Goal: Task Accomplishment & Management: Use online tool/utility

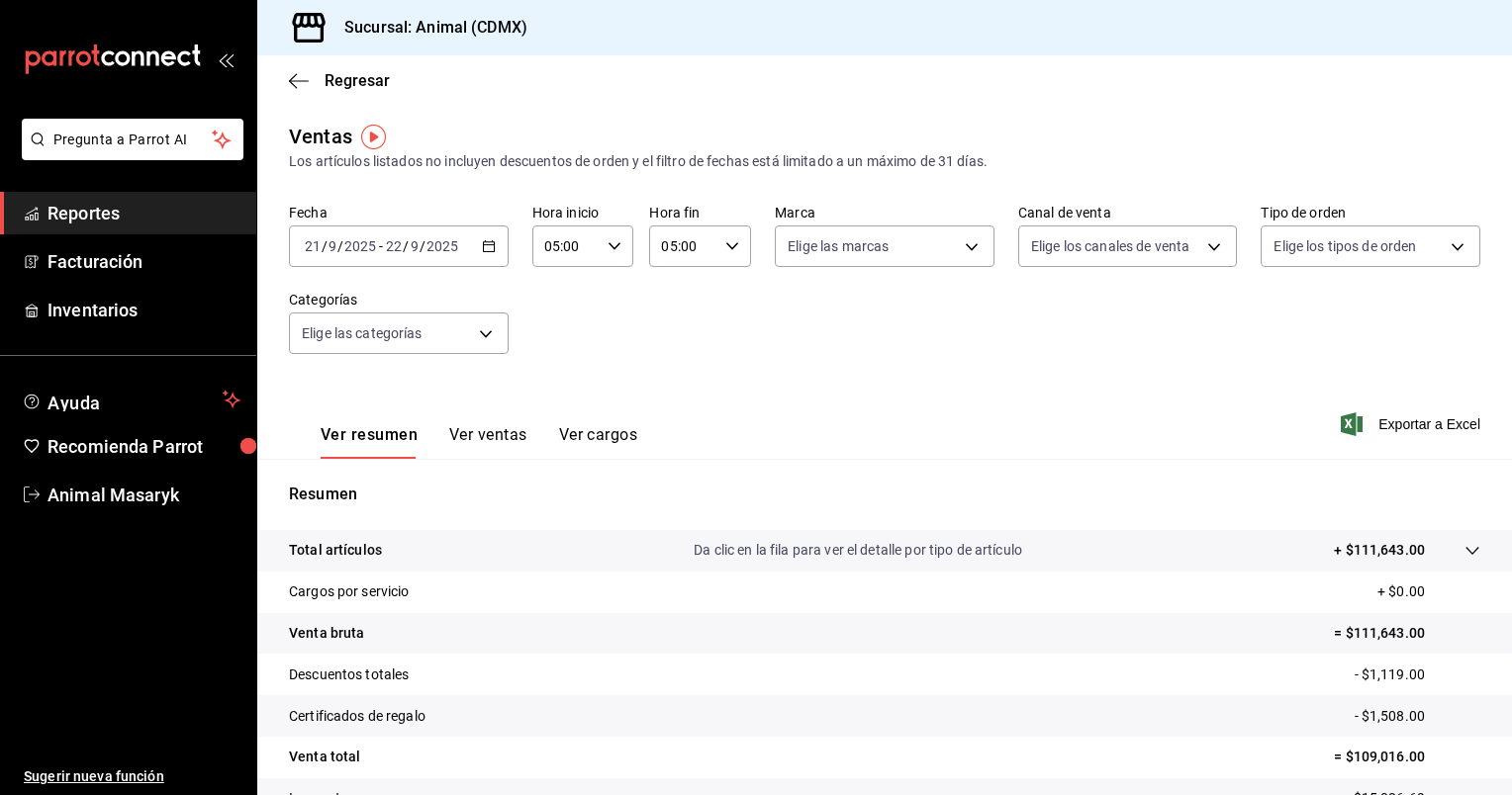
click at [502, 245] on div "[DATE] [DATE] - [DATE] [DATE]" at bounding box center [399, 247] width 220 height 42
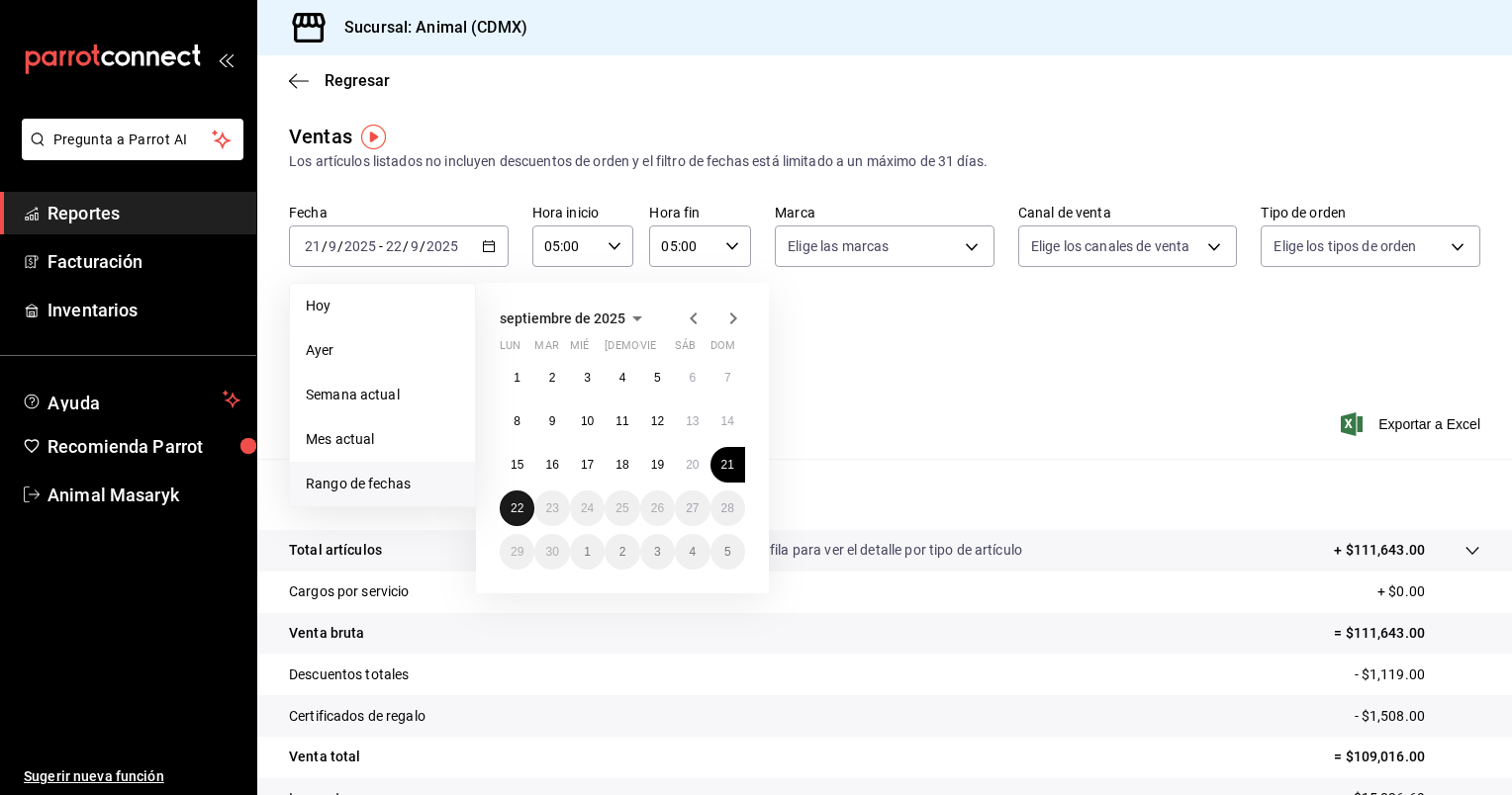
click at [523, 512] on abbr "22" at bounding box center [517, 509] width 13 height 14
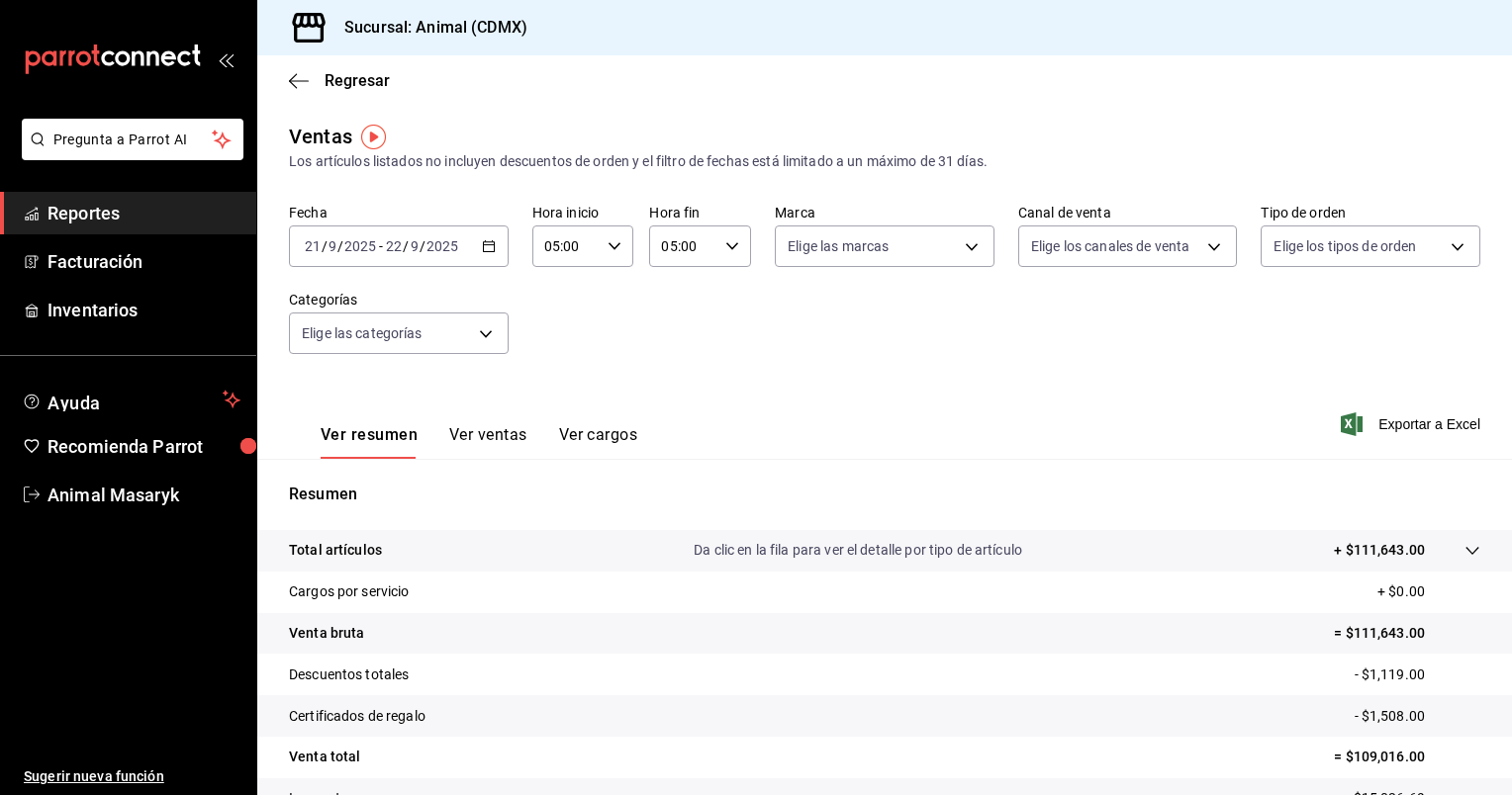
click at [492, 249] on icon "button" at bounding box center [489, 247] width 14 height 14
click at [487, 250] on icon "button" at bounding box center [489, 247] width 14 height 14
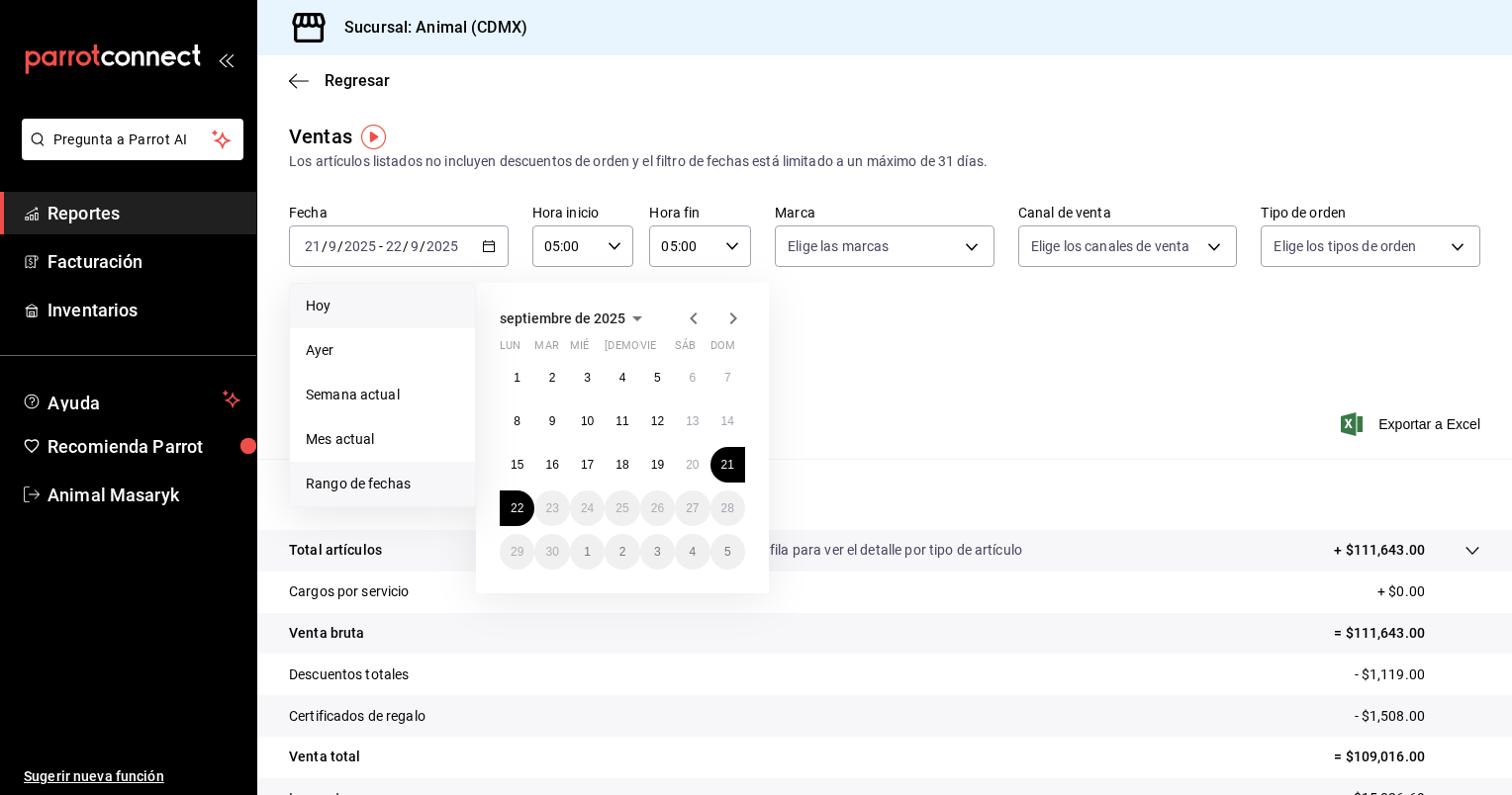
click at [360, 308] on span "Hoy" at bounding box center [382, 305] width 154 height 21
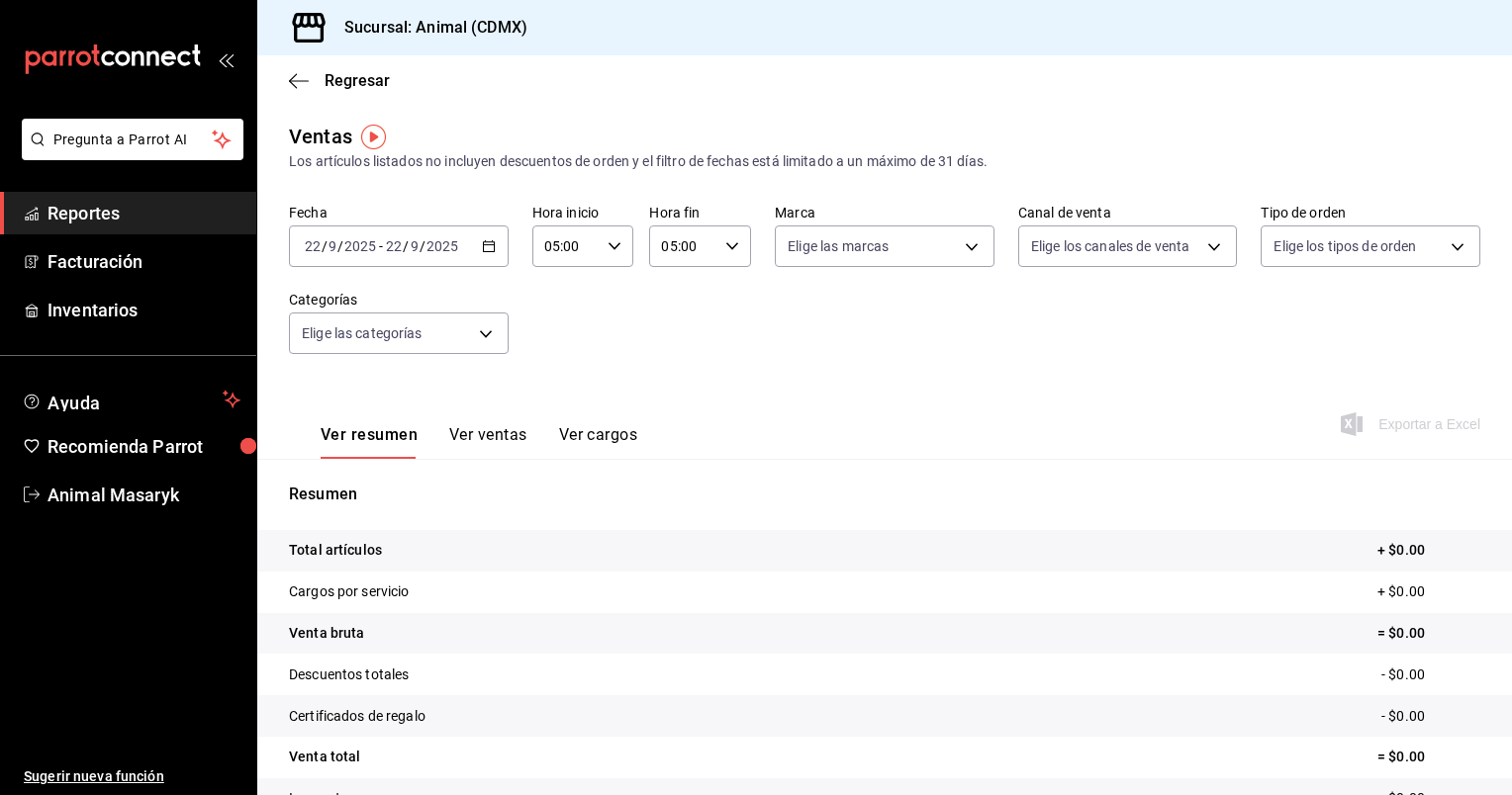
click at [487, 247] on icon "button" at bounding box center [489, 247] width 14 height 14
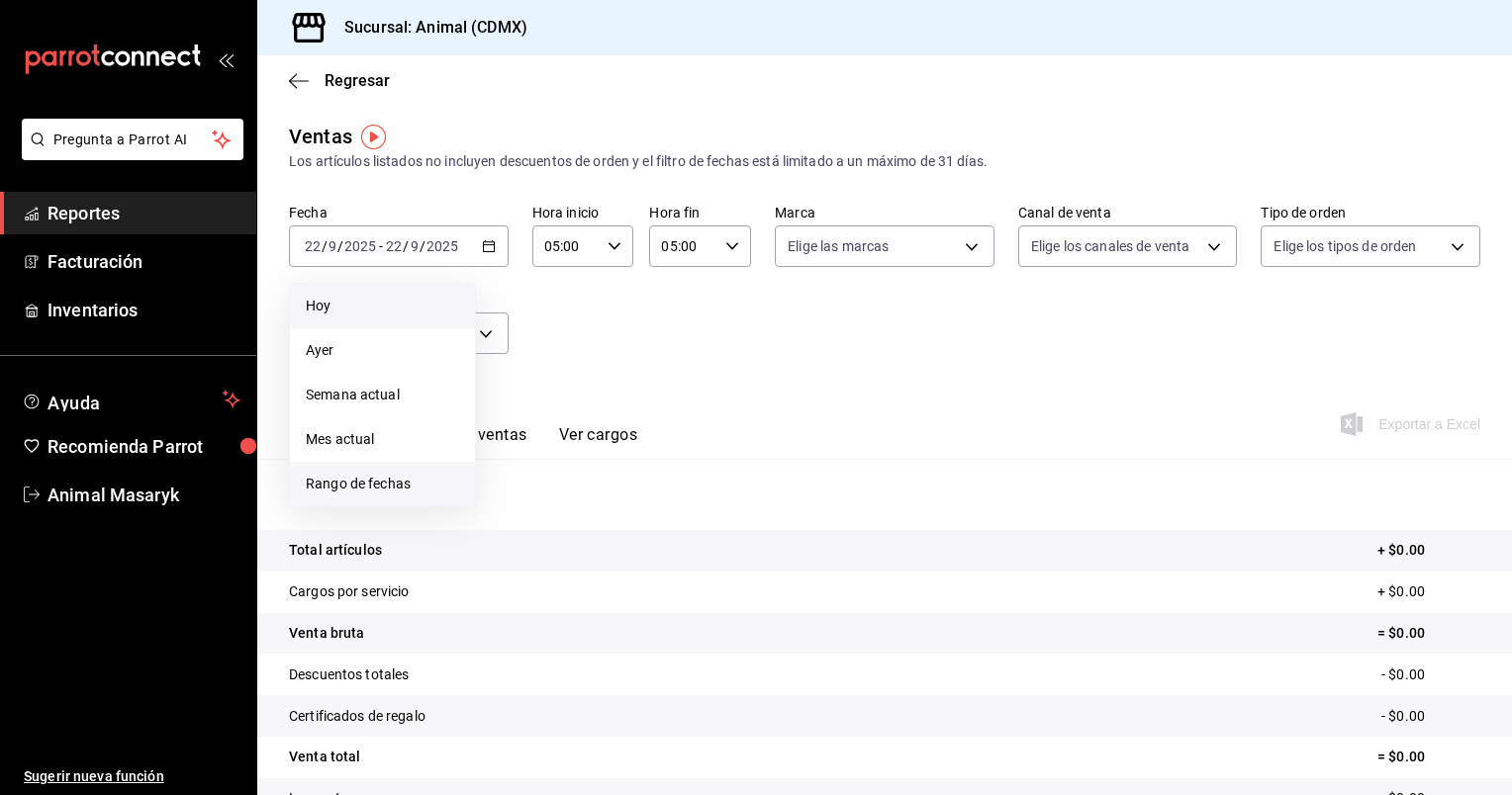
click at [370, 471] on li "Rango de fechas" at bounding box center [382, 484] width 185 height 45
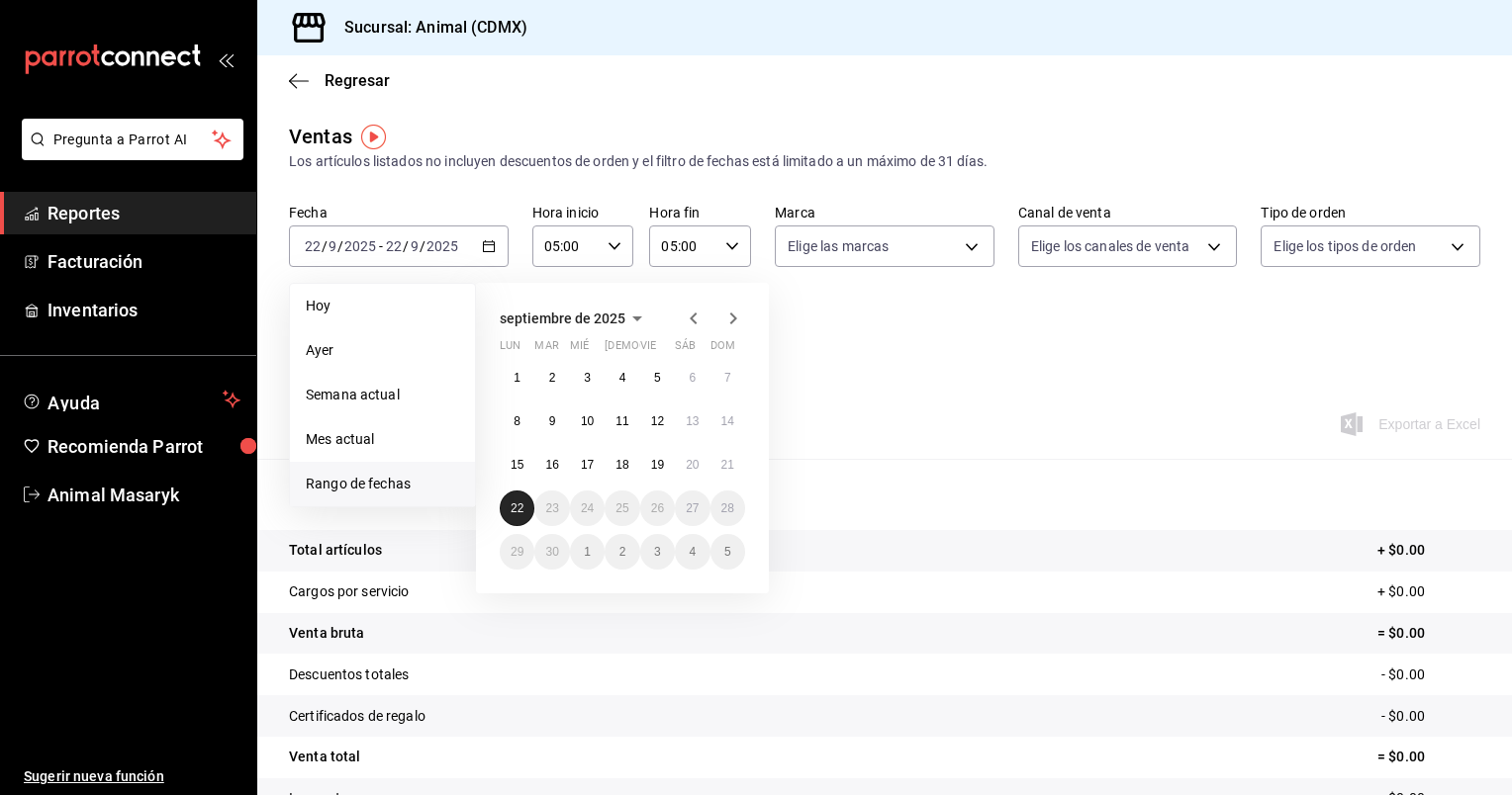
click at [527, 503] on button "22" at bounding box center [517, 509] width 35 height 36
click at [519, 502] on abbr "22" at bounding box center [517, 509] width 13 height 14
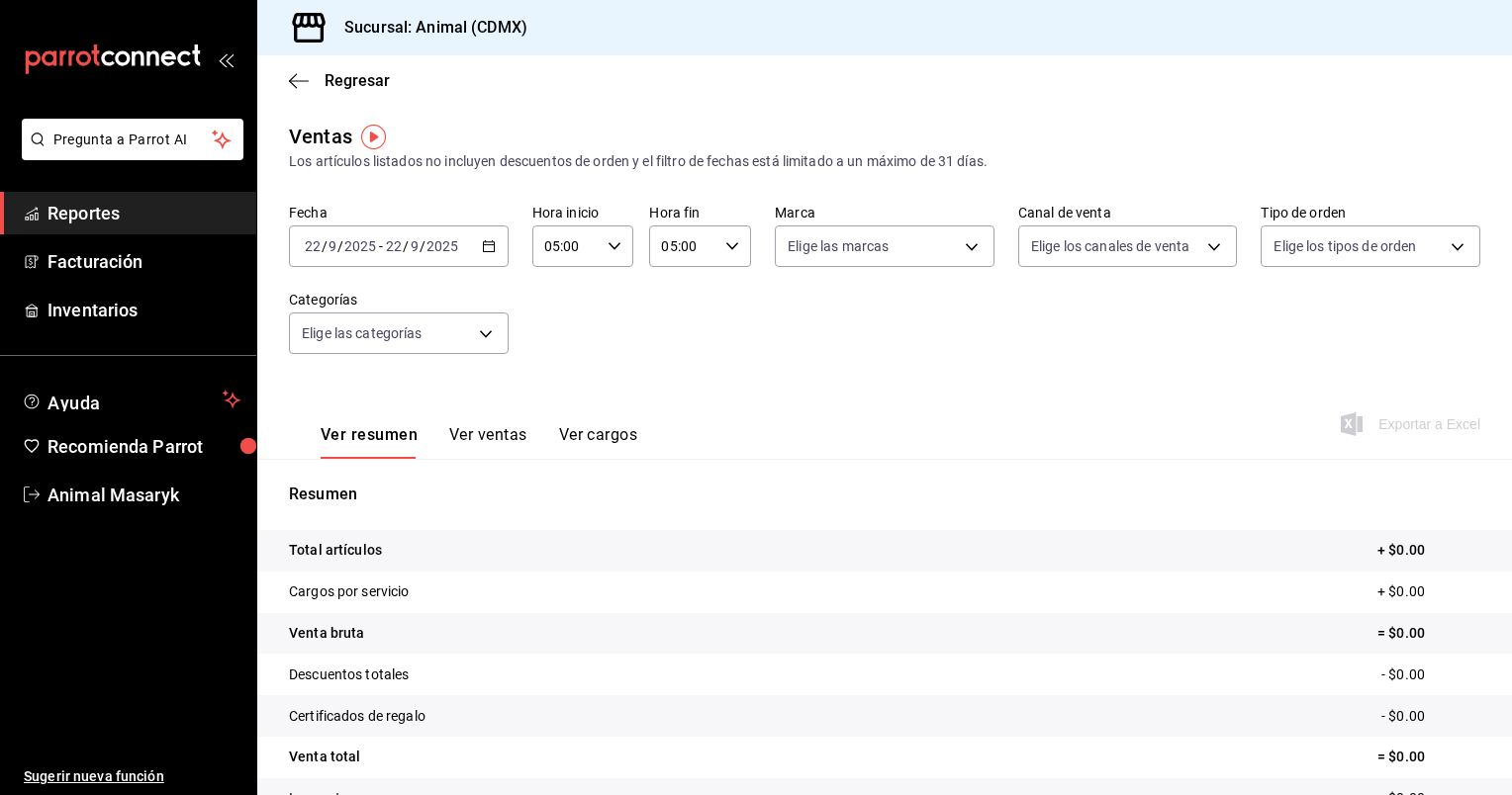
click at [726, 252] on icon "button" at bounding box center [733, 247] width 14 height 14
click at [671, 353] on span "22" at bounding box center [670, 360] width 19 height 16
type input "22:00"
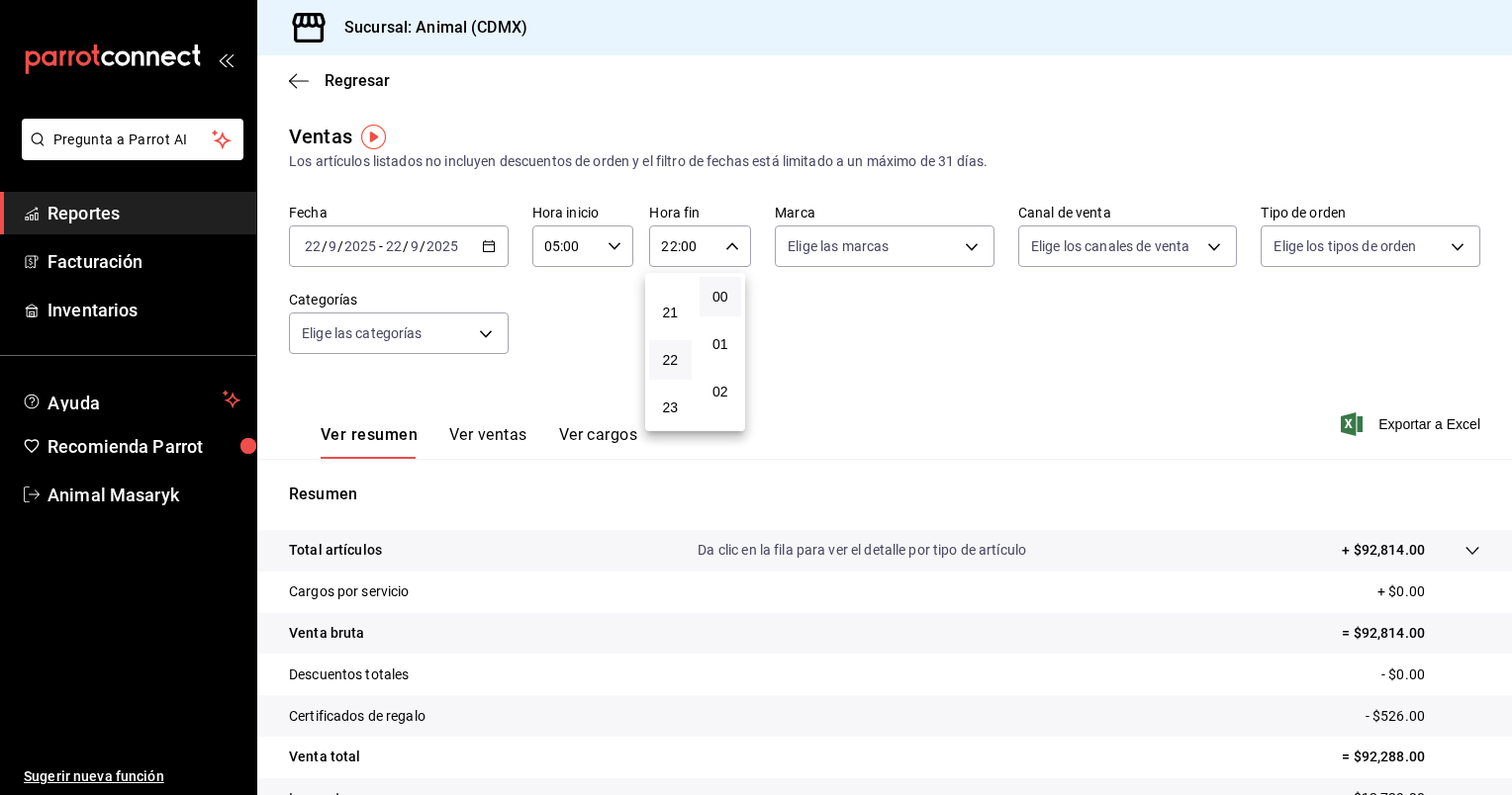
click at [946, 261] on div at bounding box center [756, 398] width 1512 height 795
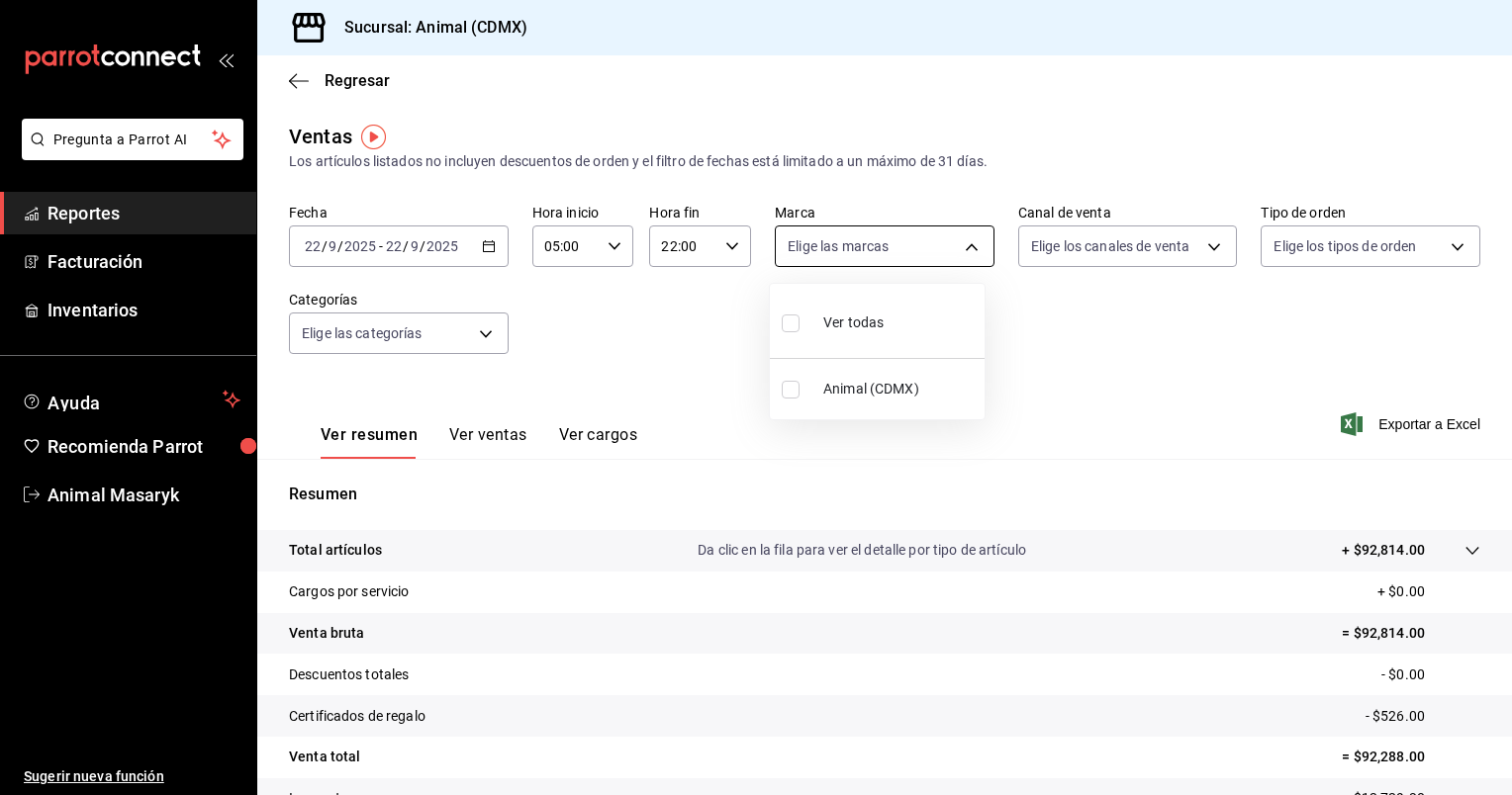
click at [969, 257] on body "Pregunta a Parrot AI Reportes Facturación Inventarios Ayuda Recomienda Parrot A…" at bounding box center [756, 398] width 1512 height 795
click at [942, 299] on li "Ver todas" at bounding box center [876, 320] width 215 height 58
type input "cb0f6aec-1481-4e37-861c-bab9b3a65b14"
checkbox input "true"
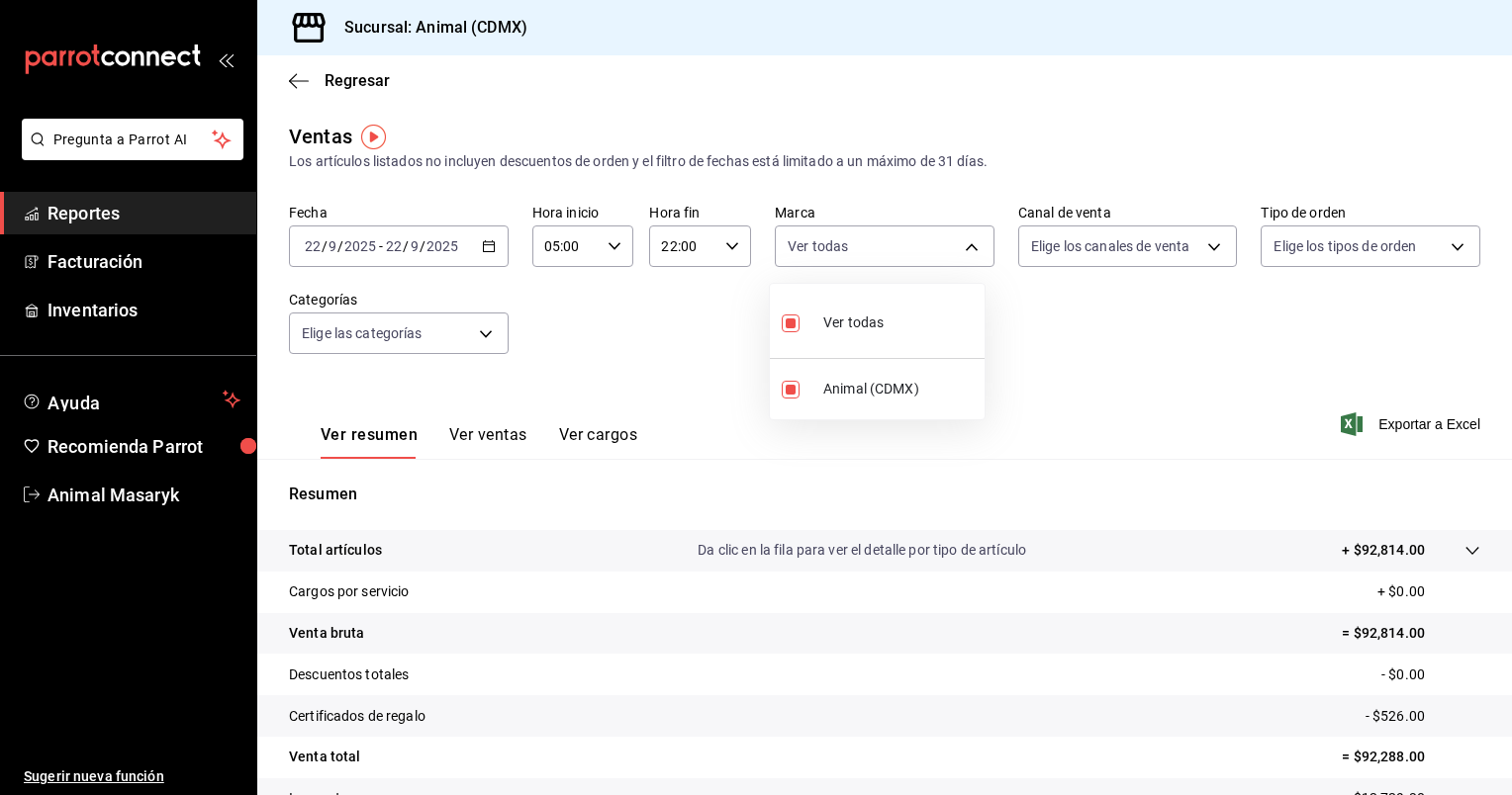
click at [1140, 247] on div at bounding box center [756, 398] width 1512 height 795
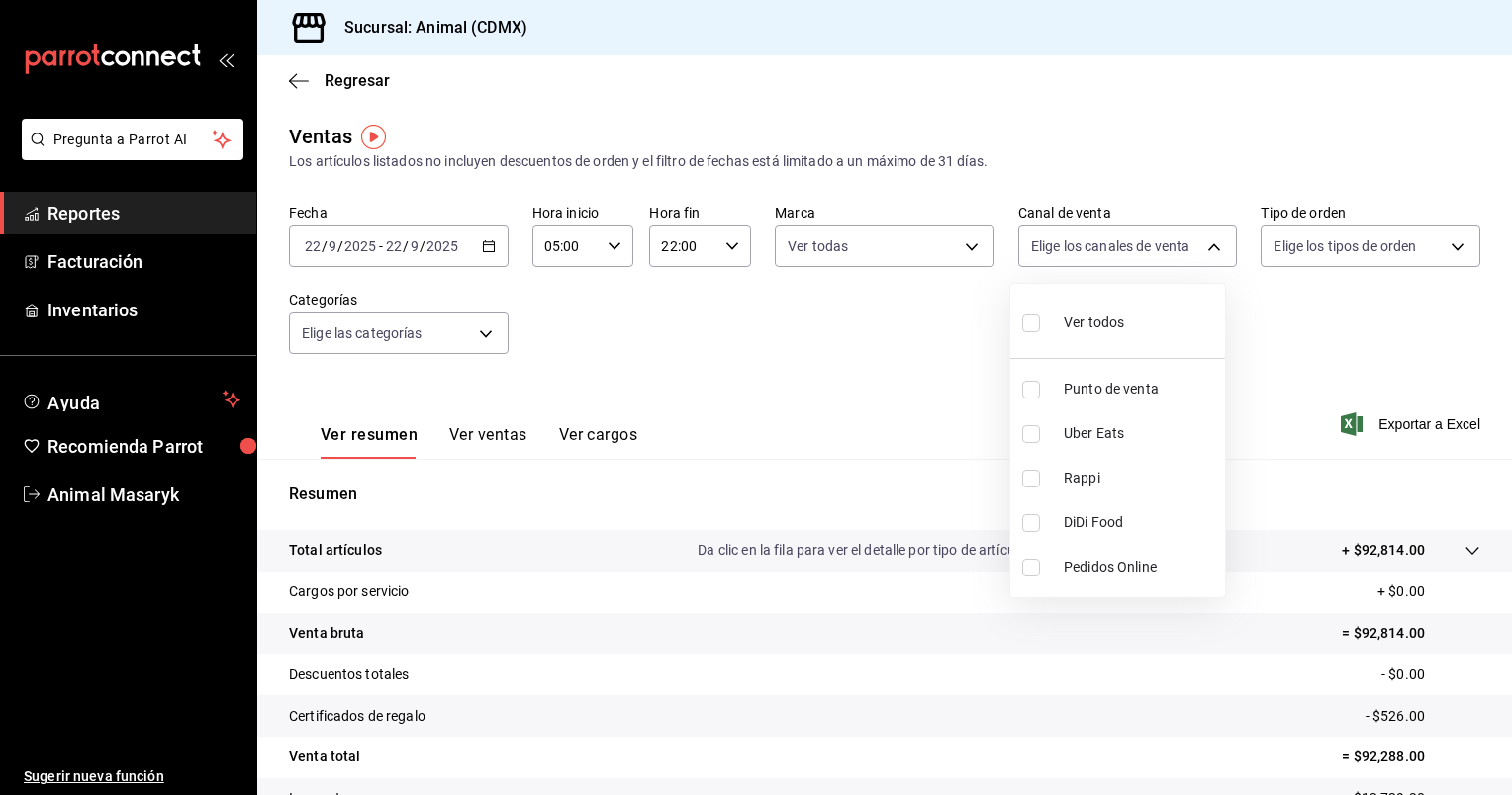
click at [1140, 247] on body "Pregunta a Parrot AI Reportes Facturación Inventarios Ayuda Recomienda Parrot A…" at bounding box center [756, 398] width 1512 height 795
click at [1116, 317] on span "Ver todos" at bounding box center [1094, 322] width 60 height 21
type input "PARROT,UBER_EATS,RAPPI,DIDI_FOOD,ONLINE"
checkbox input "true"
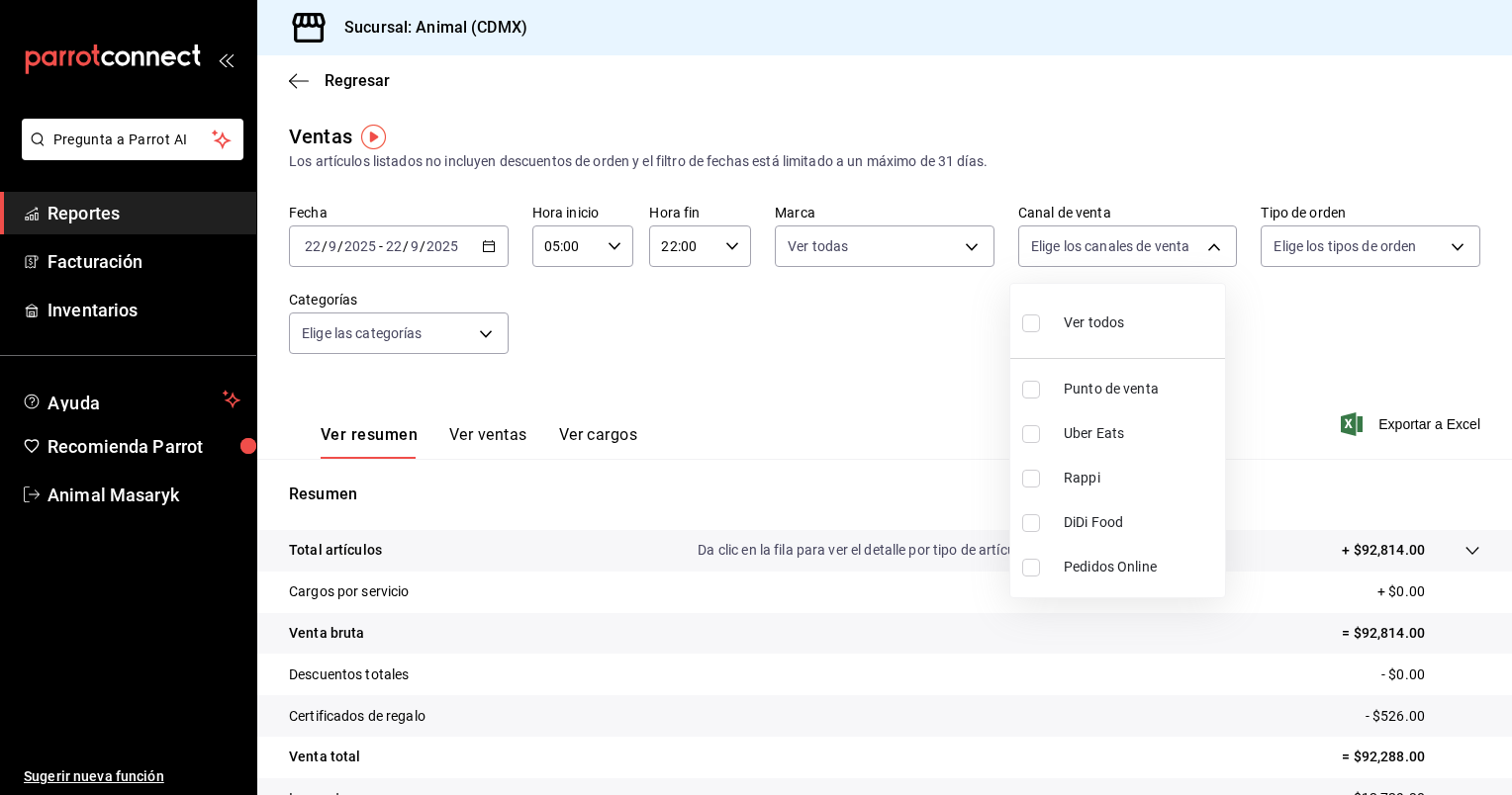
checkbox input "true"
click at [1362, 241] on div at bounding box center [756, 398] width 1512 height 795
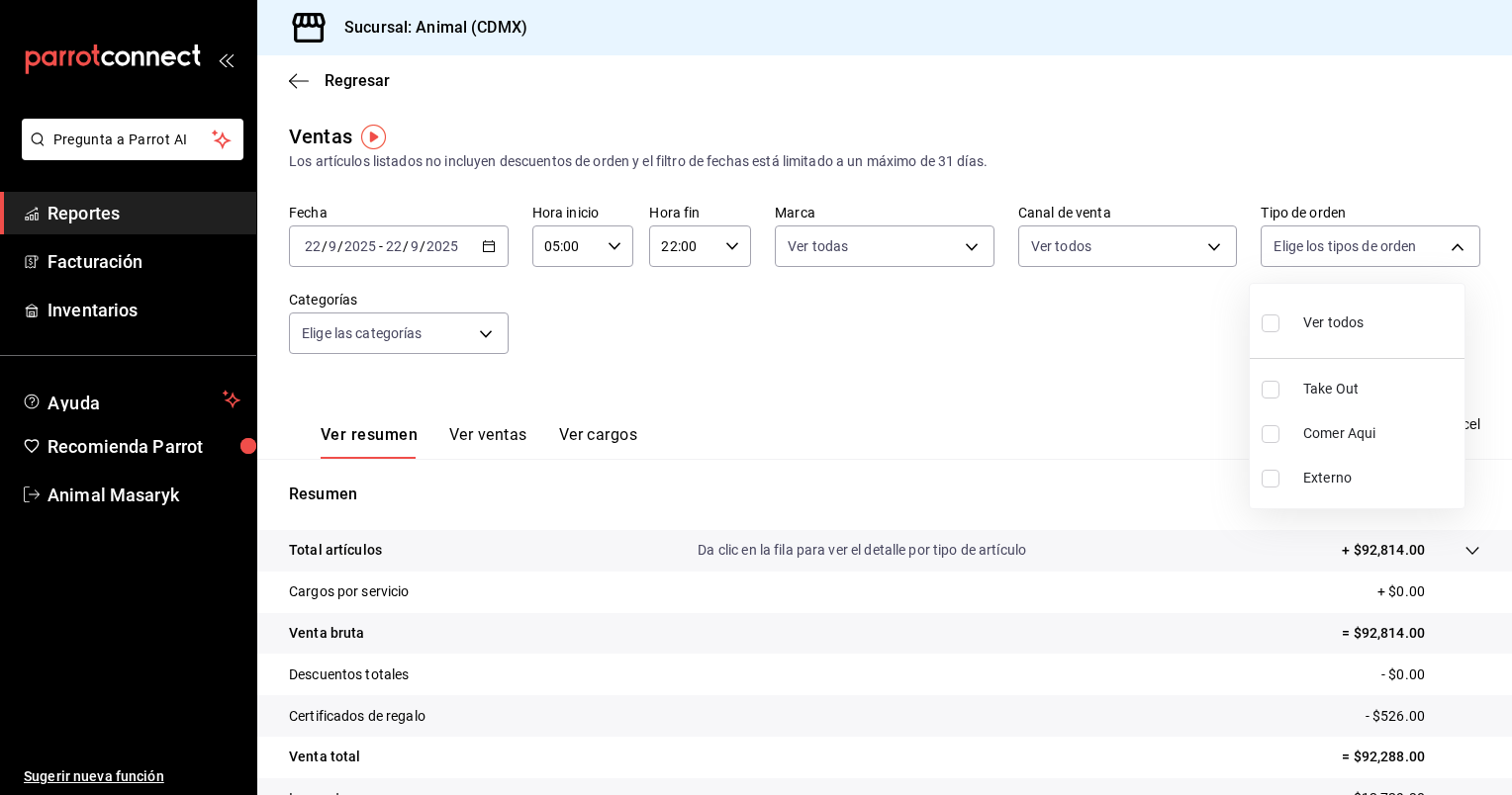
click at [1362, 241] on body "Pregunta a Parrot AI Reportes Facturación Inventarios Ayuda Recomienda Parrot A…" at bounding box center [756, 398] width 1512 height 795
click at [1341, 327] on span "Ver todos" at bounding box center [1333, 322] width 60 height 21
type input "ad44a823-99d3-4372-a913-4cf57f2a9ac0,b8ee5ff1-85c8-4a81-aa51-555e6c8ba0c6,EXTER…"
checkbox input "true"
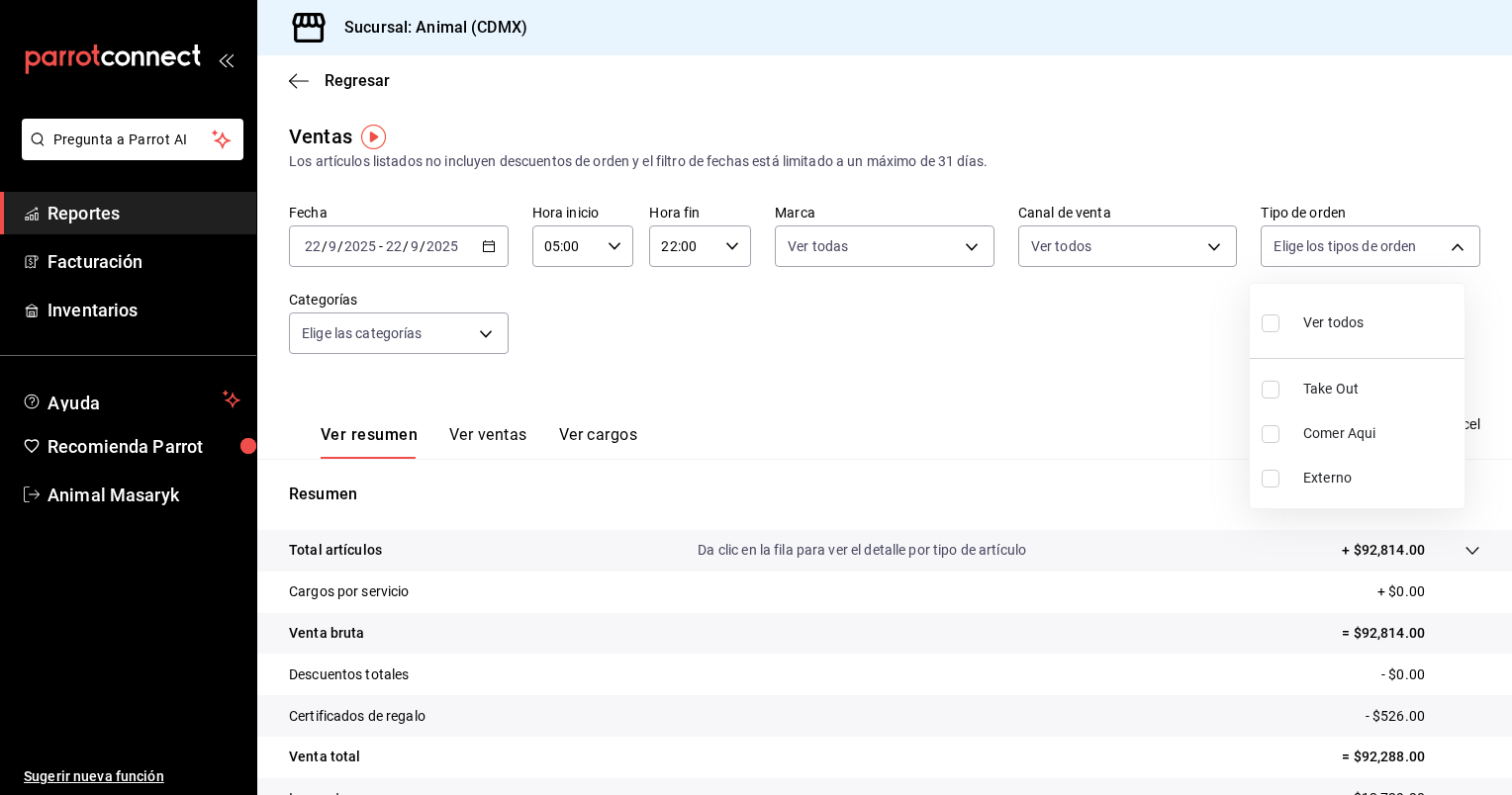
checkbox input "true"
click at [484, 333] on div at bounding box center [756, 398] width 1512 height 795
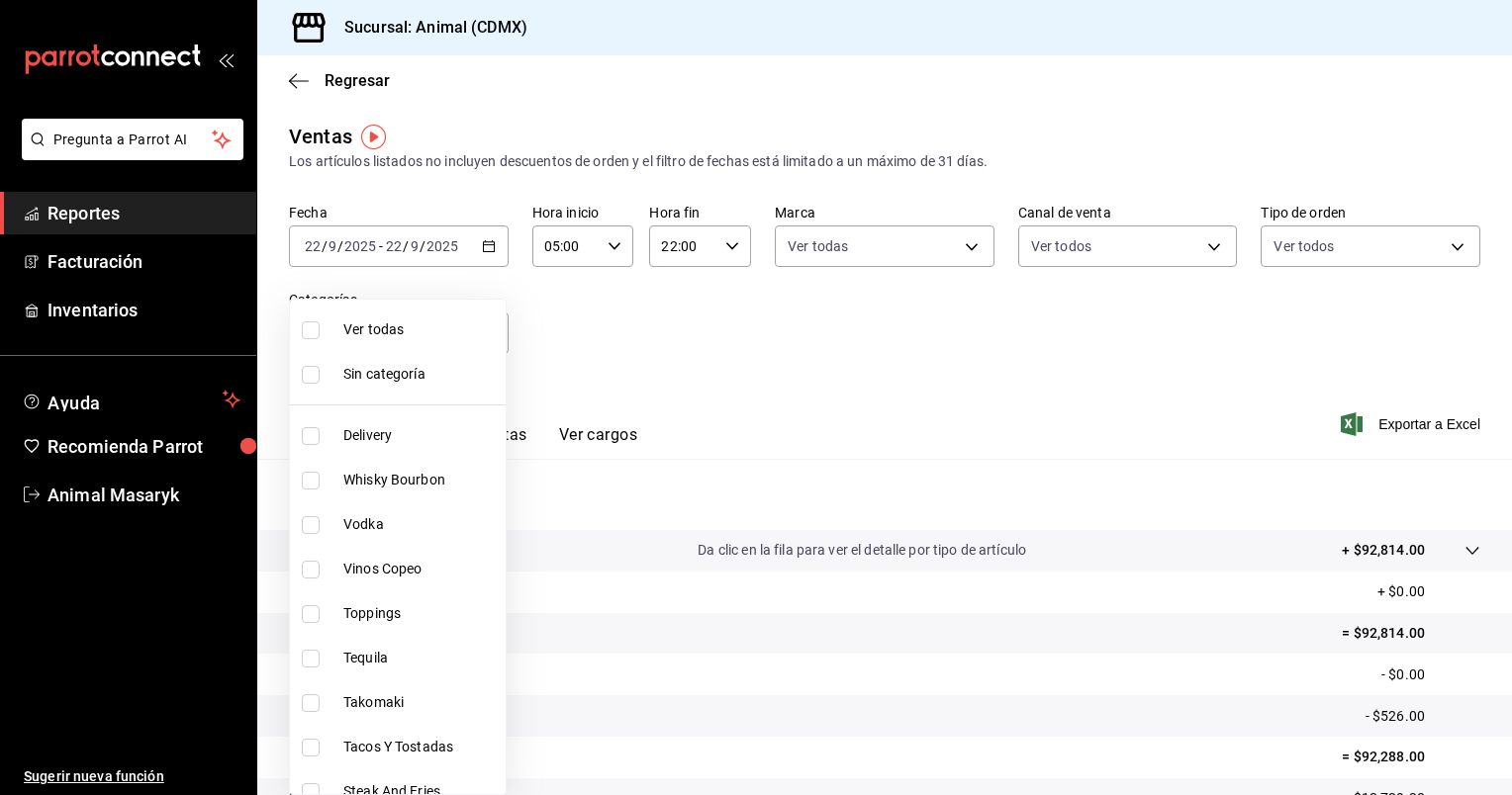
click at [484, 333] on body "Pregunta a Parrot AI Reportes Facturación Inventarios Ayuda Recomienda Parrot A…" at bounding box center [756, 398] width 1512 height 795
click at [451, 328] on span "Ver todas" at bounding box center [420, 329] width 155 height 21
type input "281688af-6220-48ae-86b9-ca5e6f63eb3e,2ffeebaa-176c-4024-95f8-553ffecca8da,37769…"
checkbox input "true"
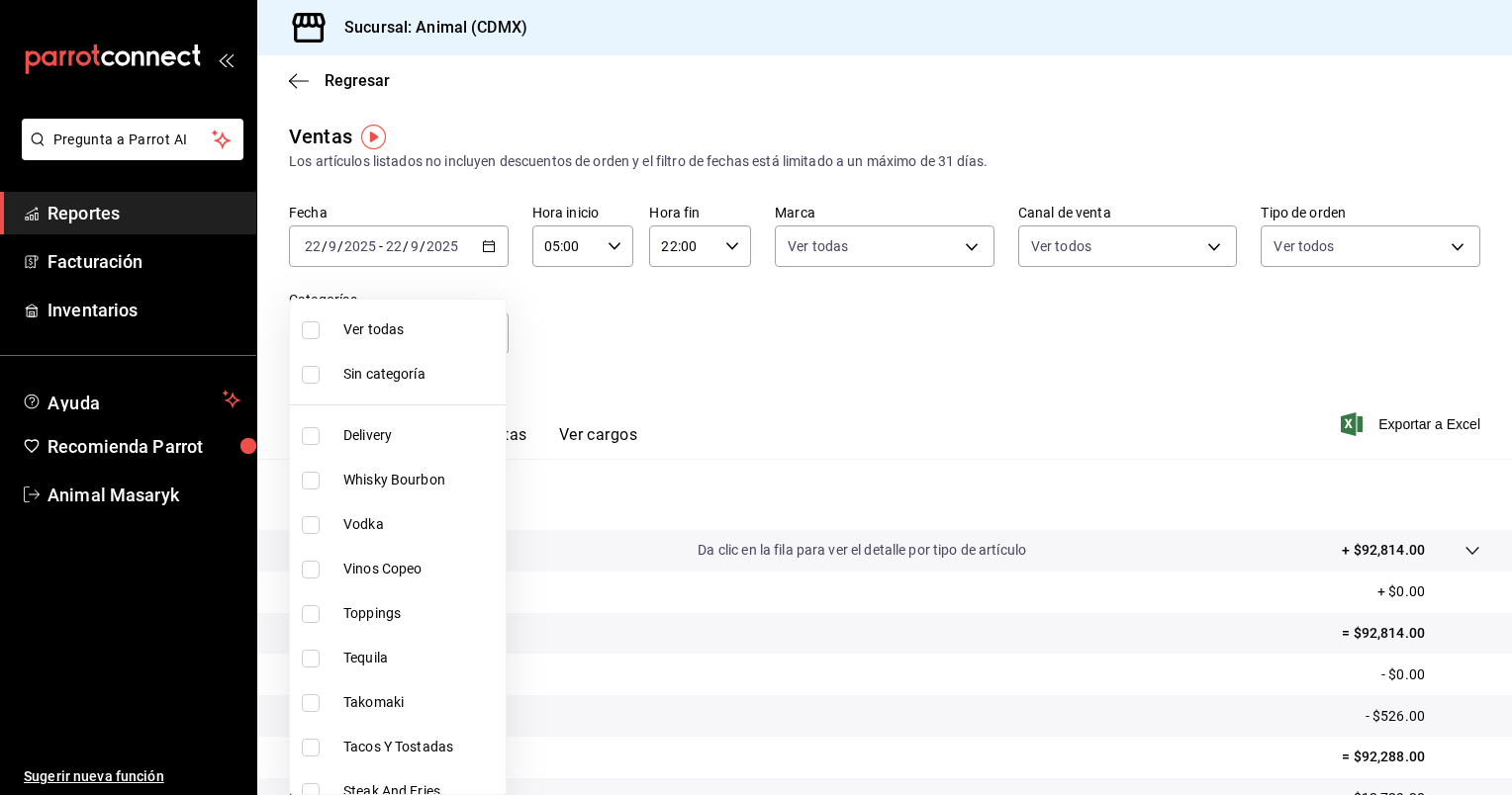
checkbox input "true"
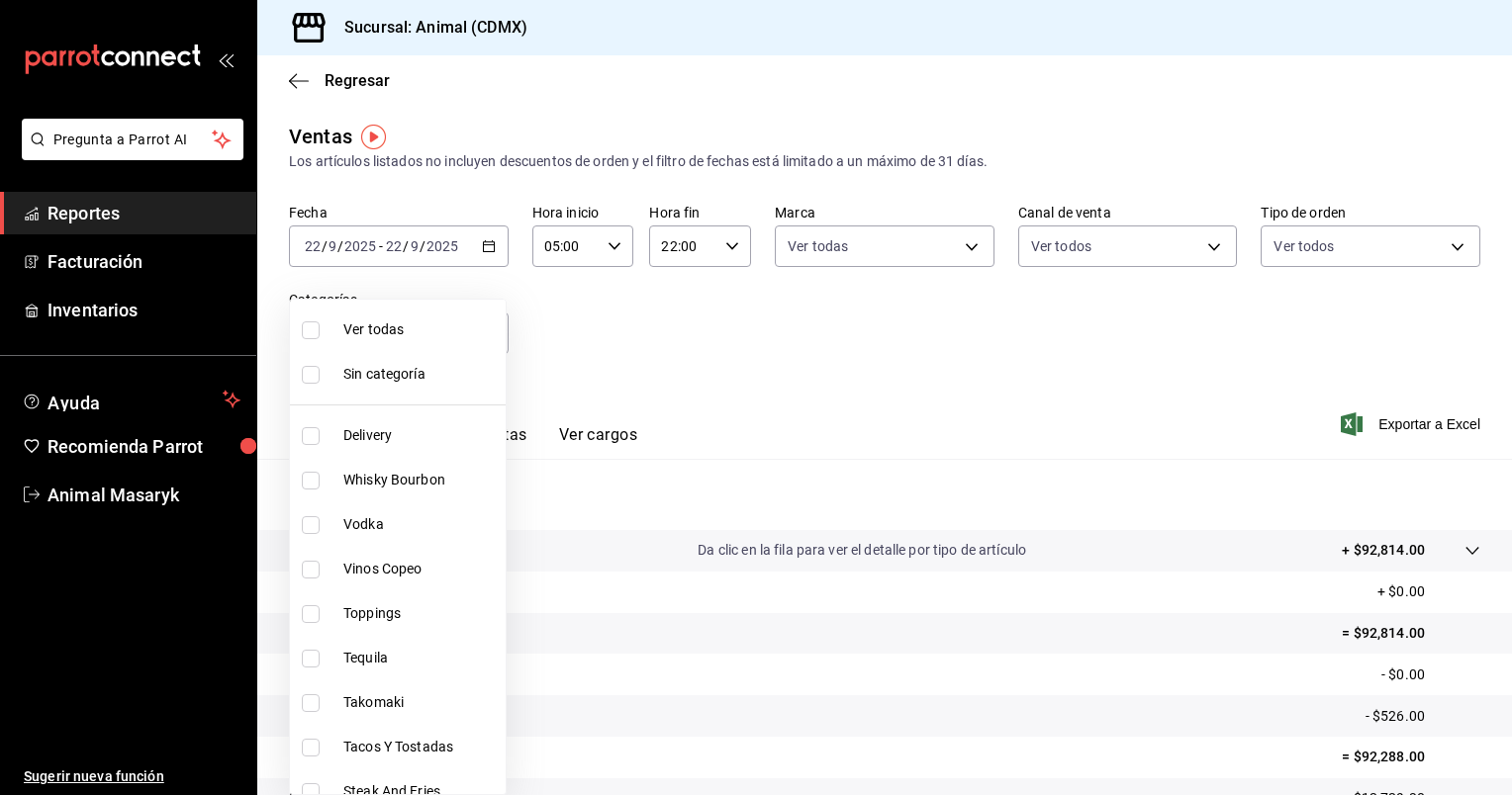
checkbox input "true"
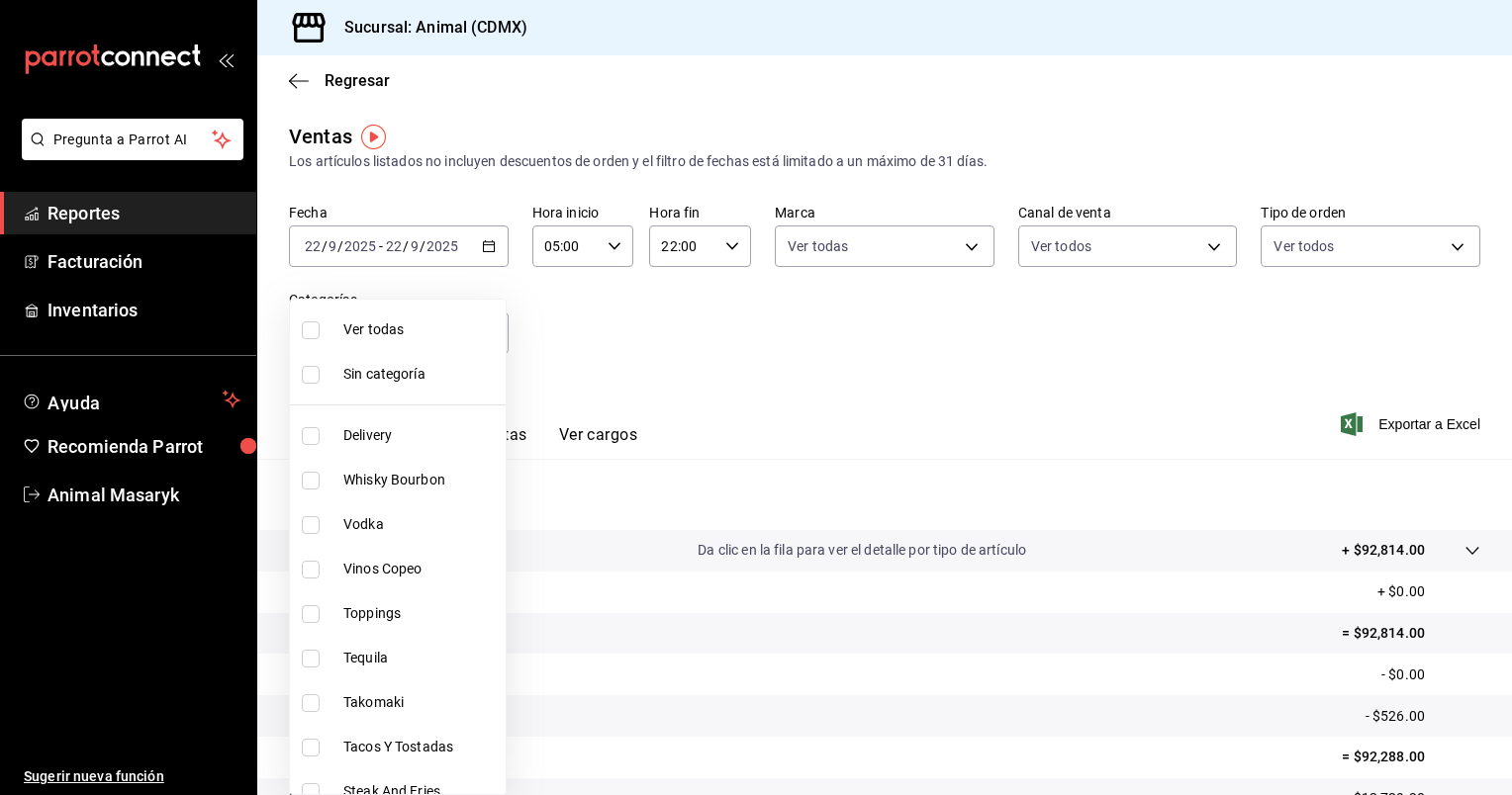
checkbox input "true"
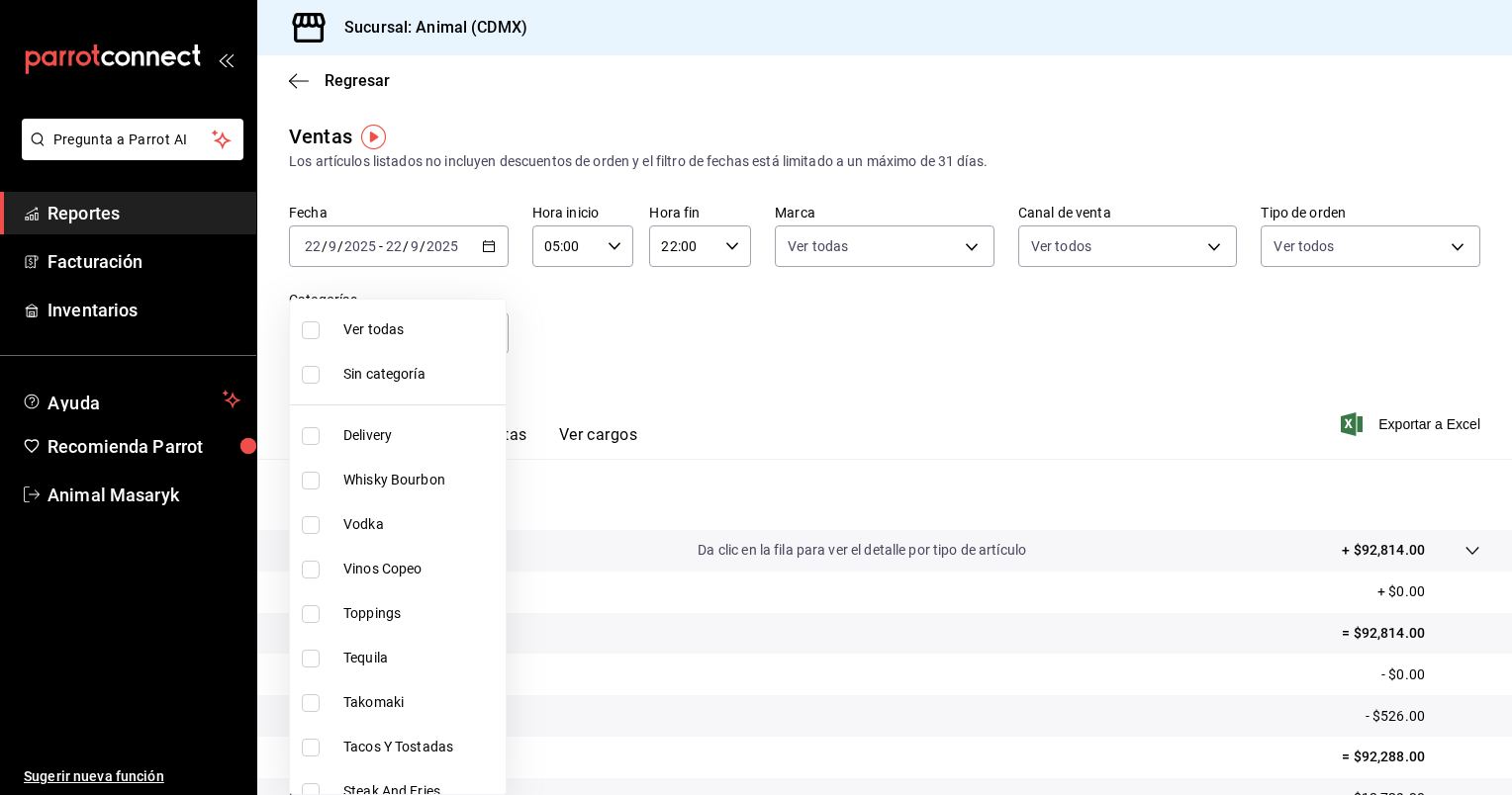
checkbox input "true"
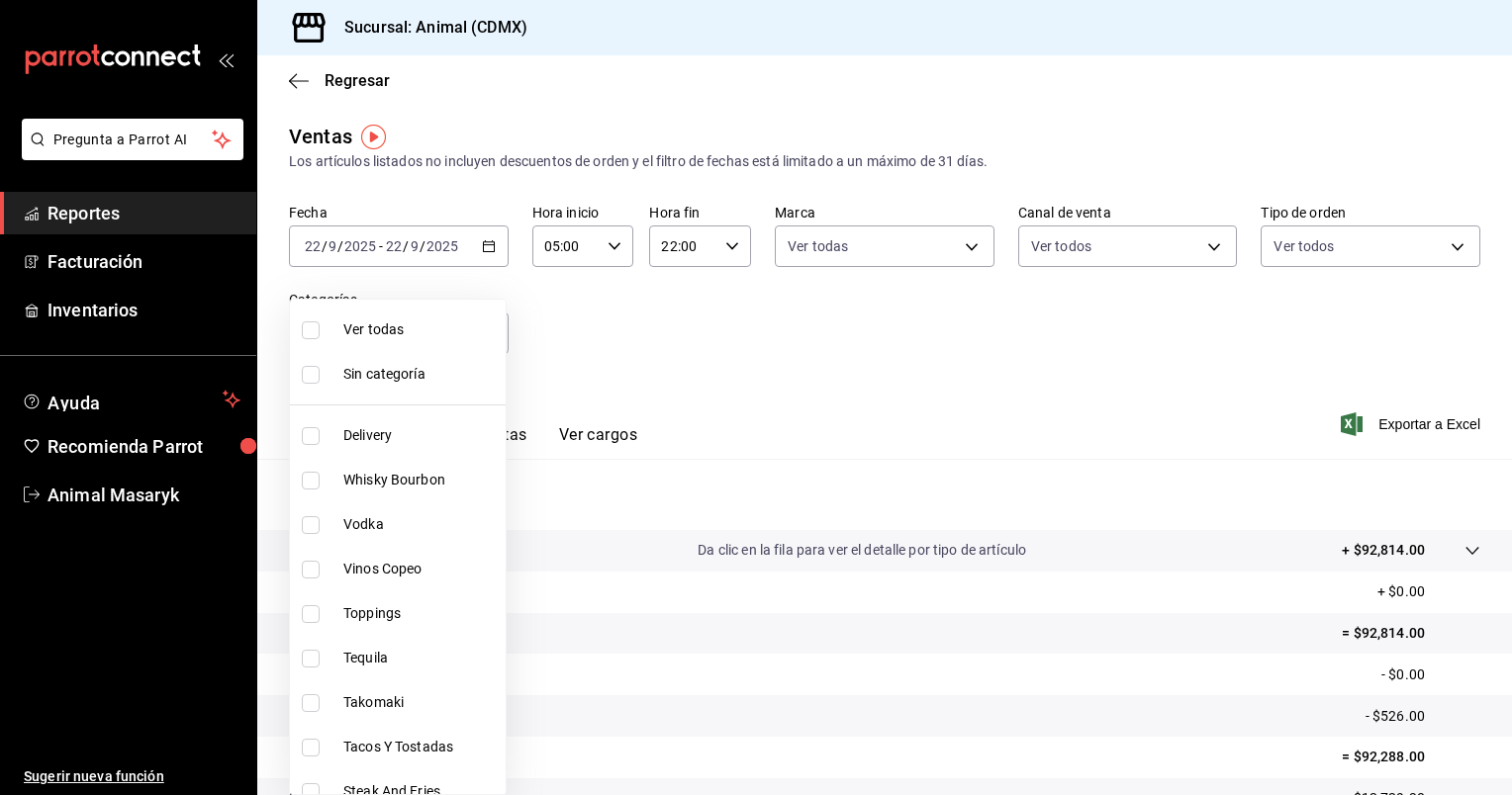
checkbox input "true"
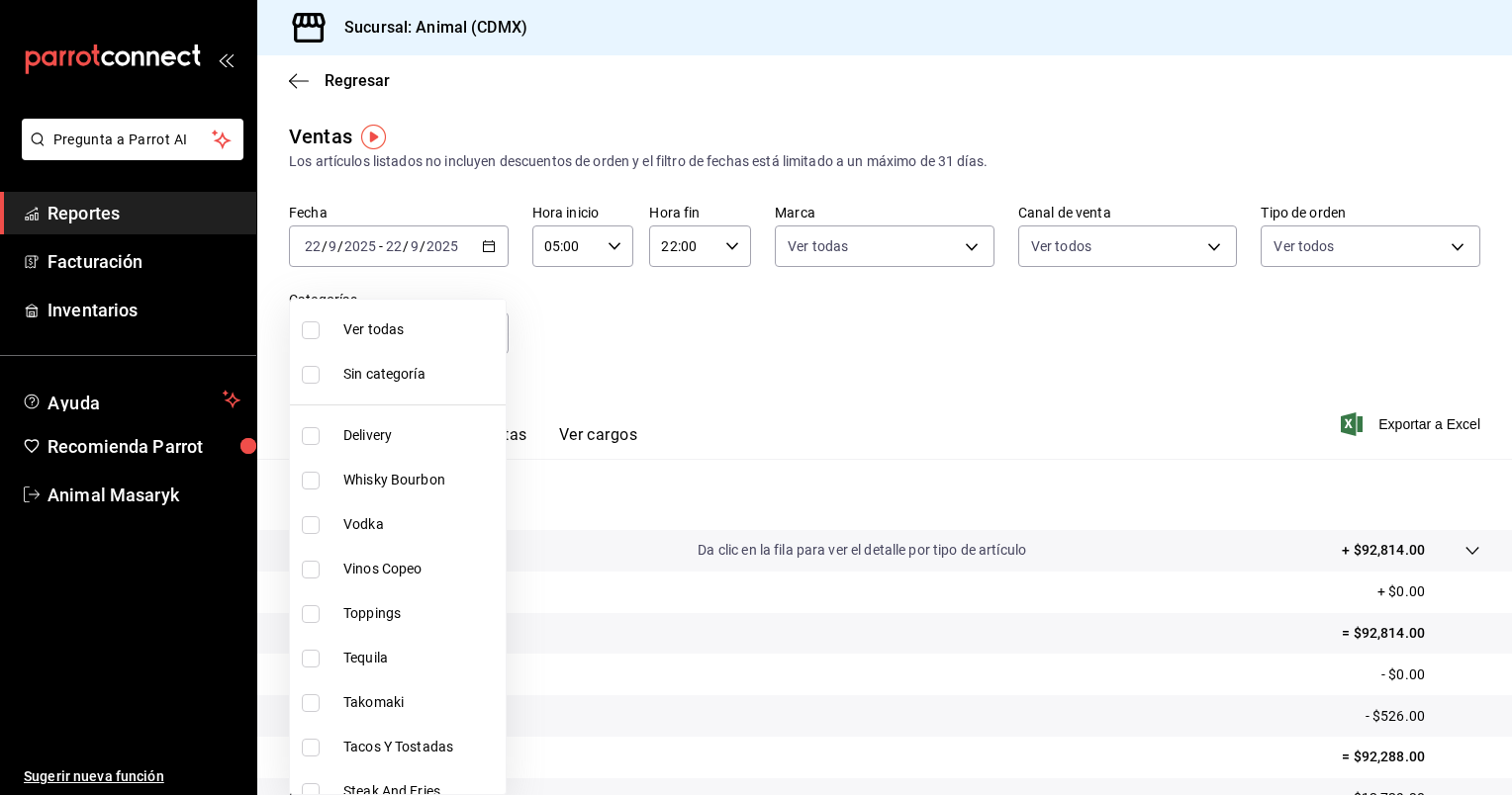
checkbox input "true"
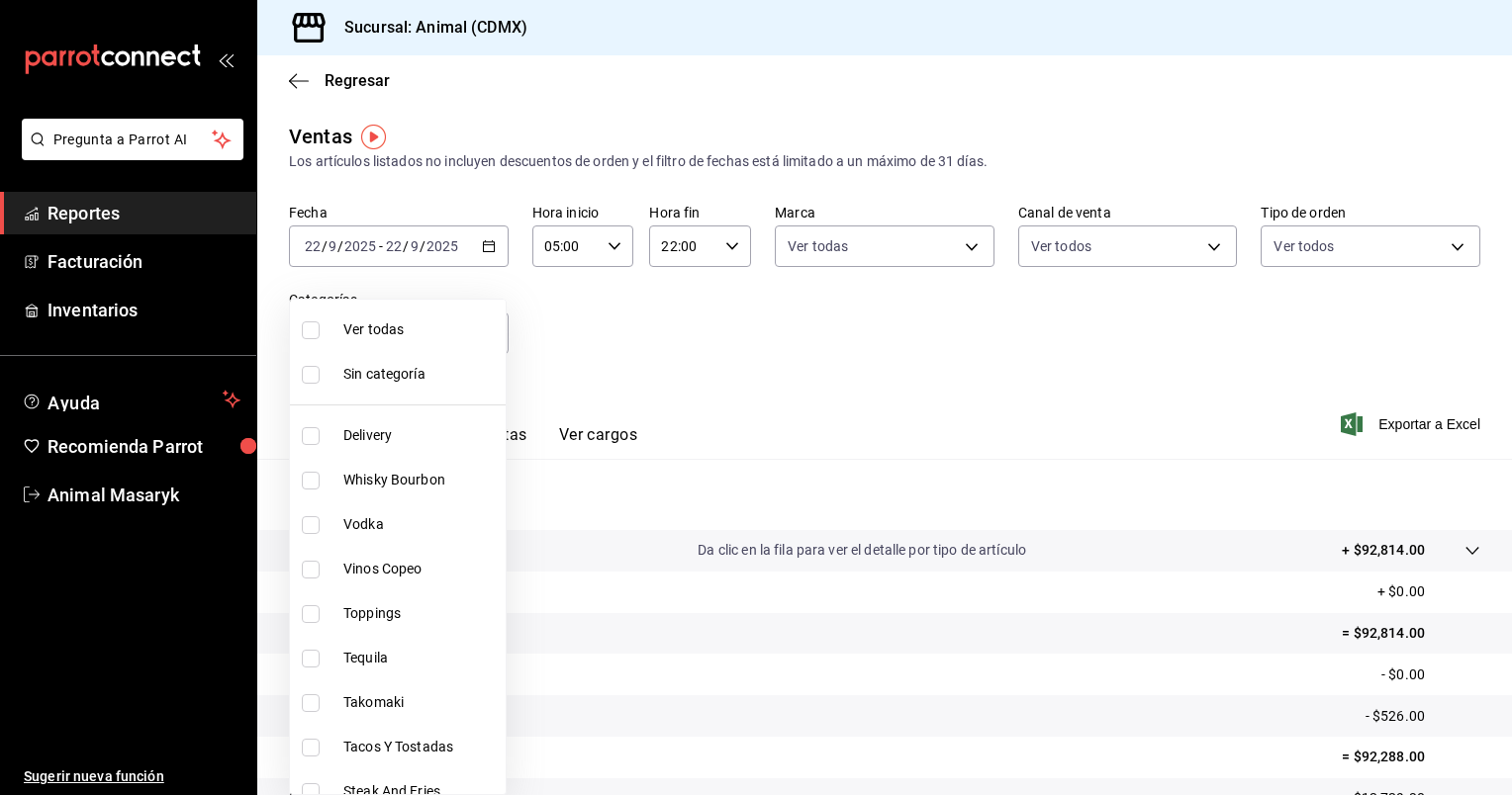
checkbox input "true"
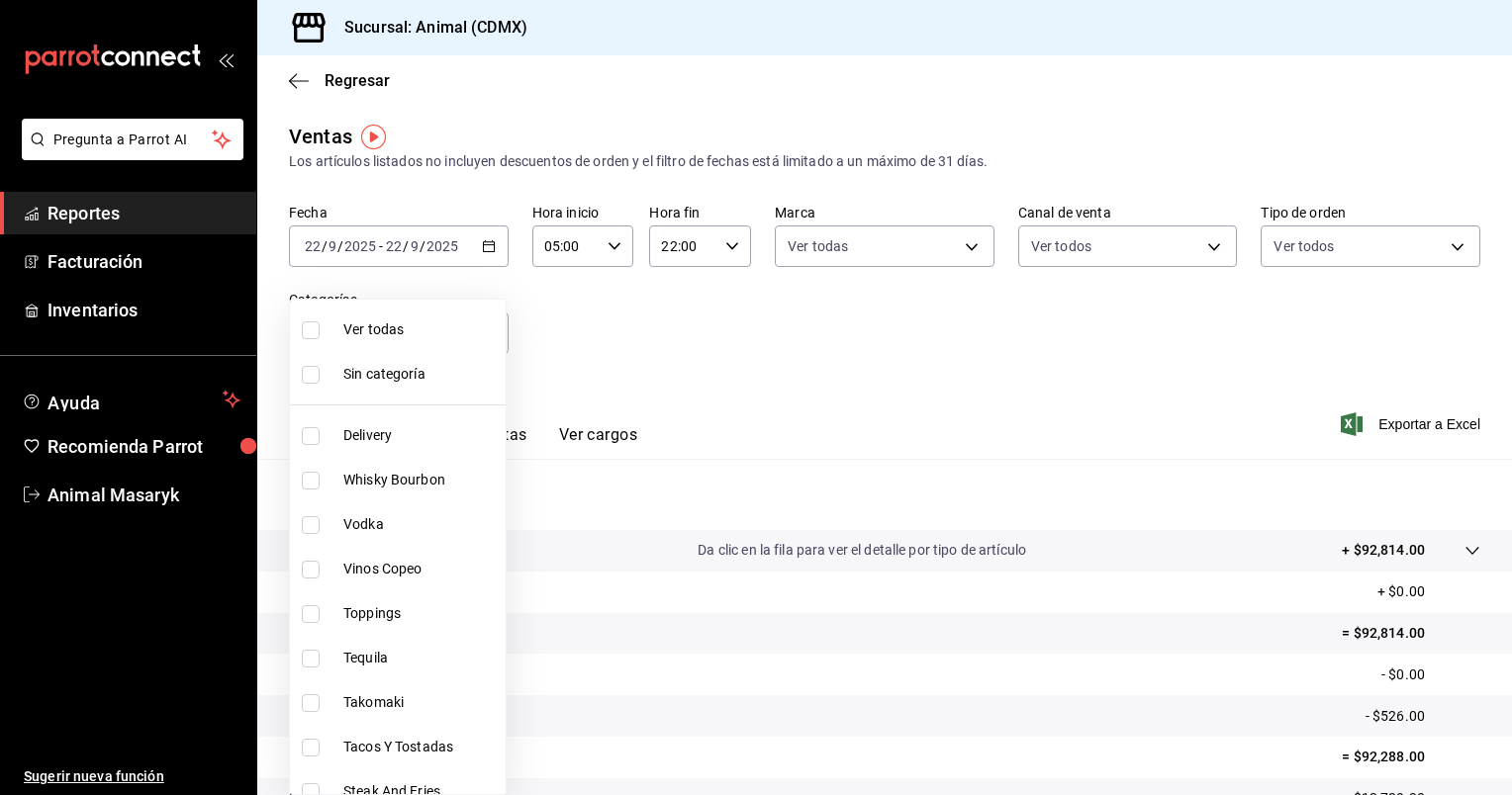
checkbox input "true"
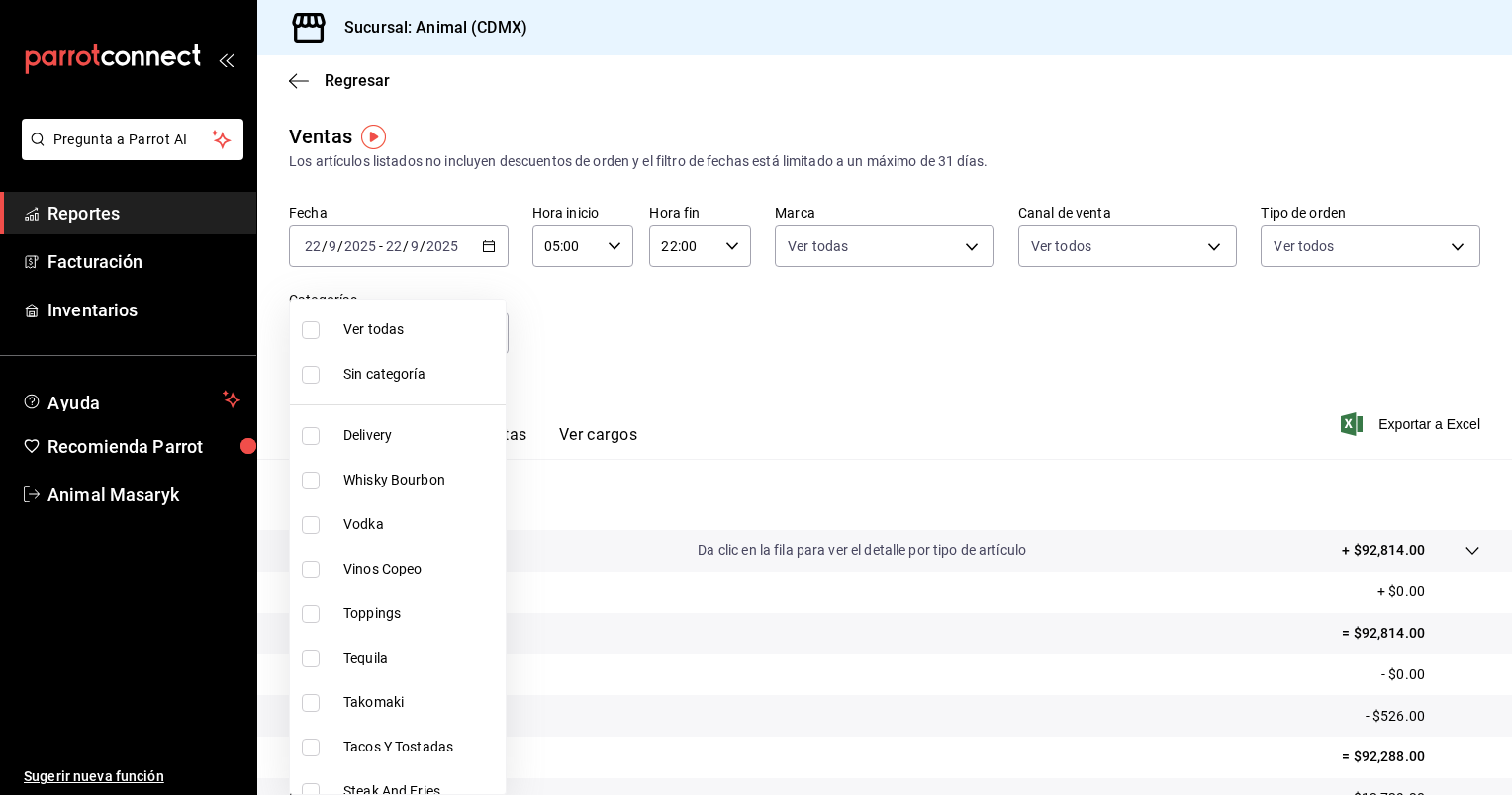
checkbox input "true"
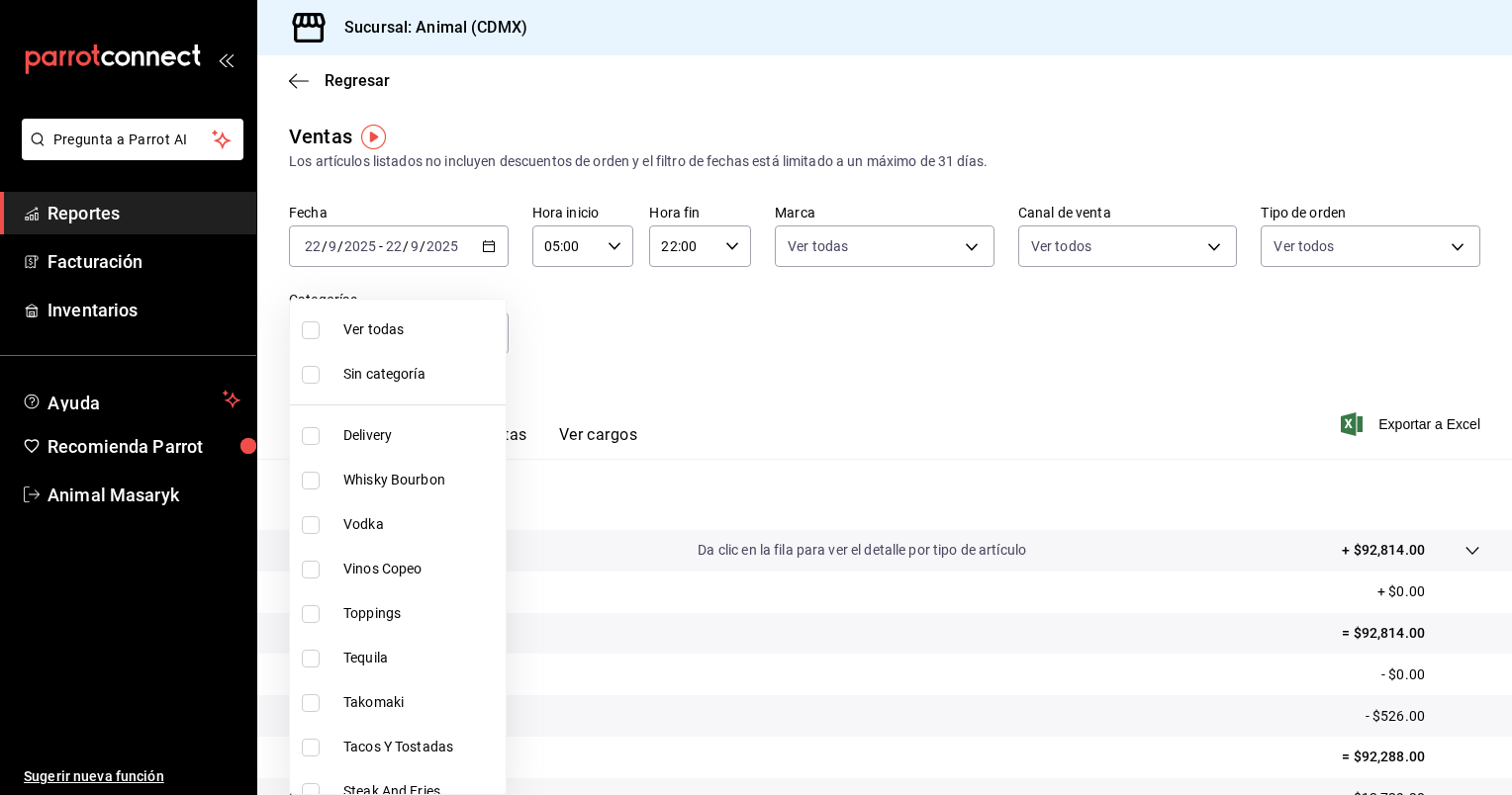
checkbox input "true"
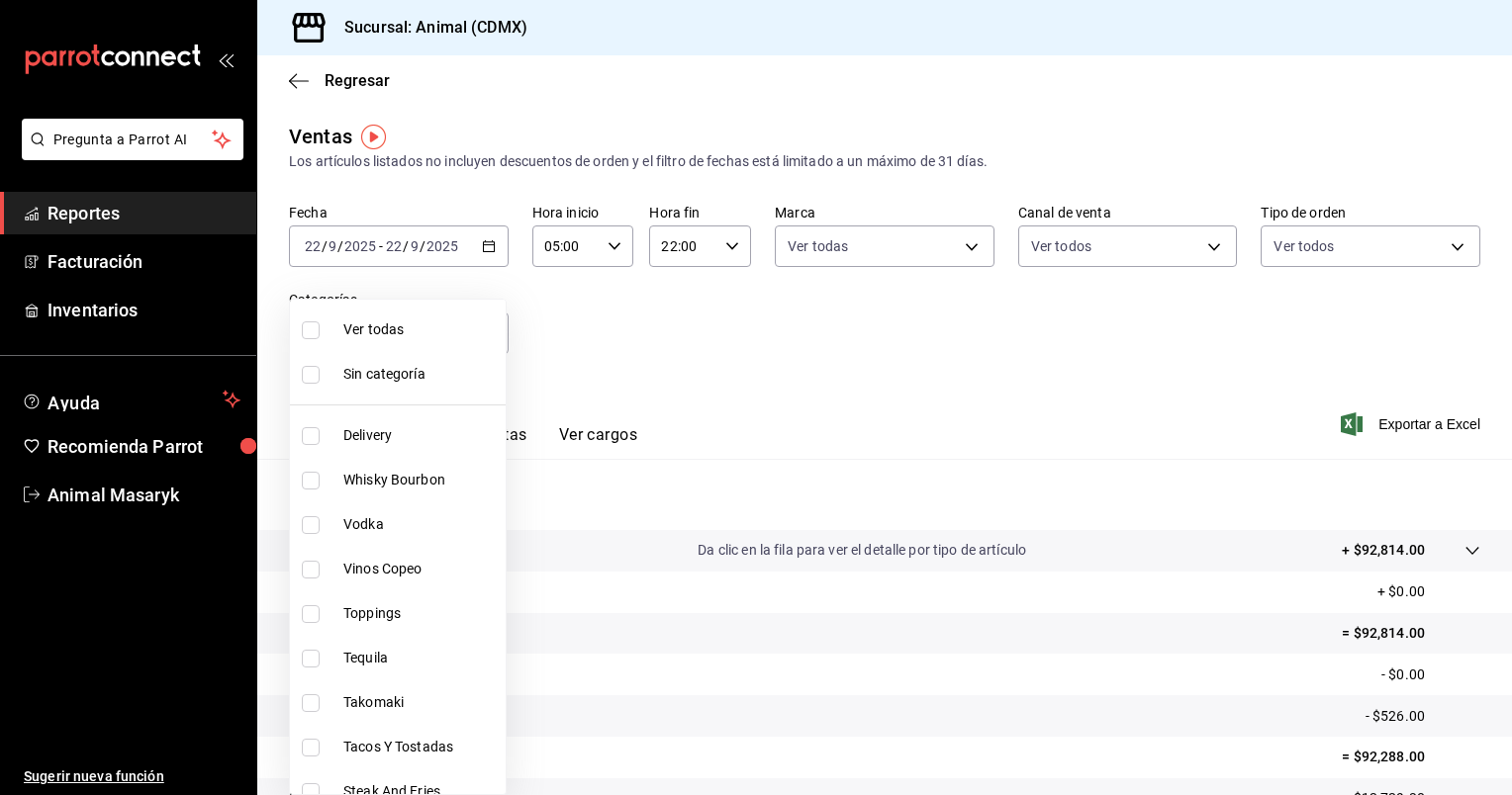
checkbox input "true"
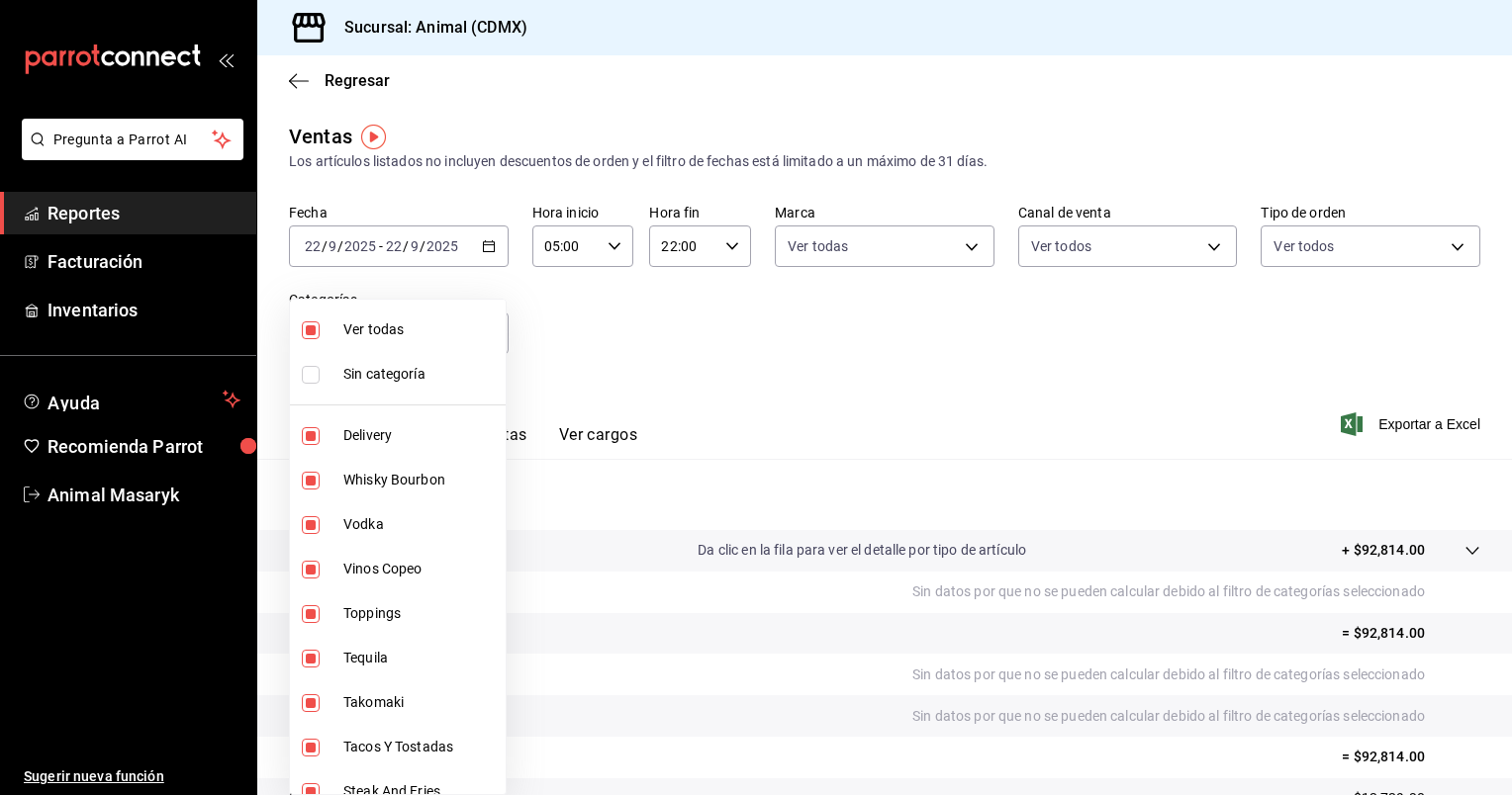
click at [683, 332] on div at bounding box center [756, 398] width 1512 height 795
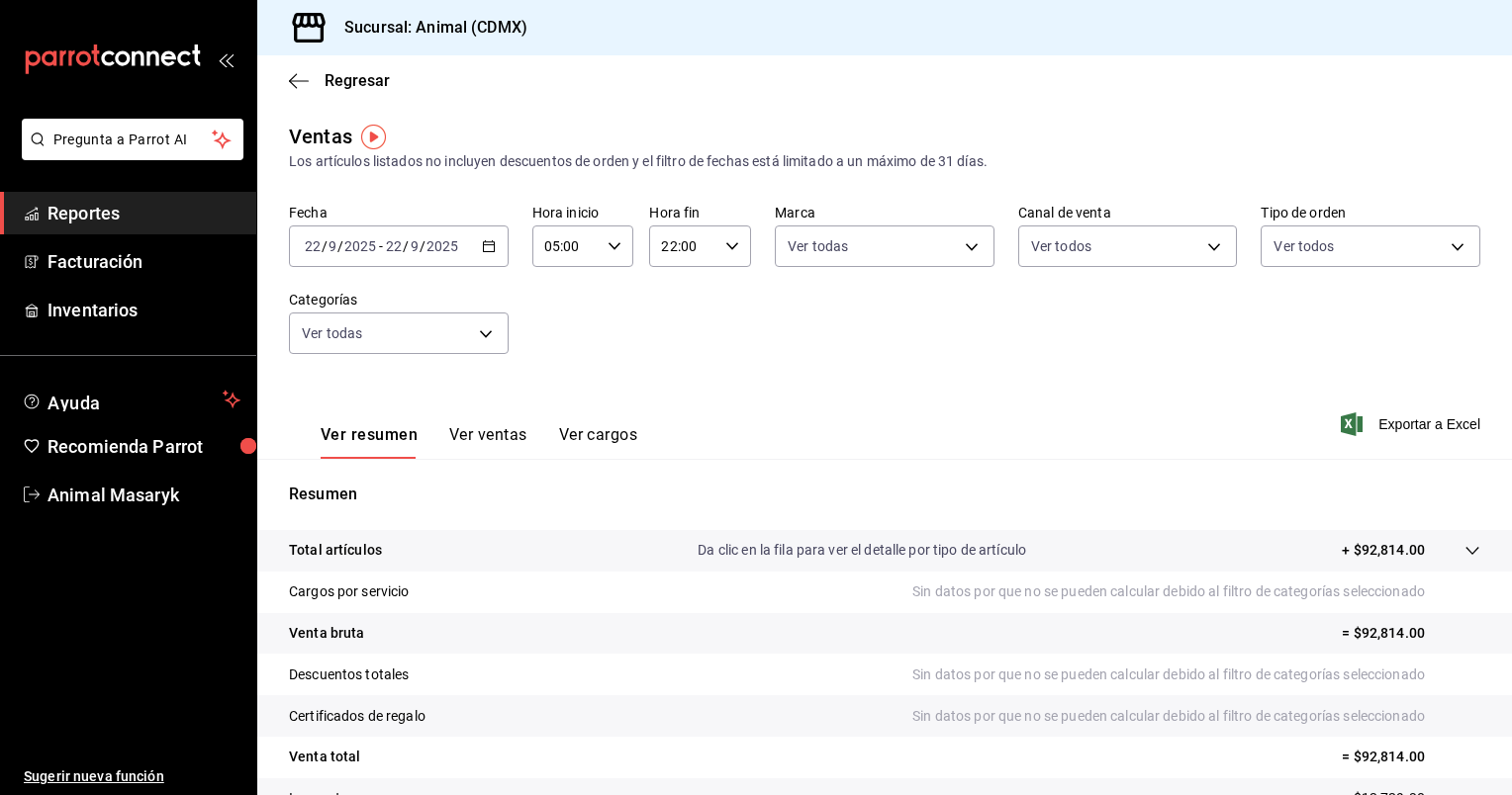
click at [695, 372] on div "Fecha [DATE] [DATE] - [DATE] [DATE] Hora inicio 05:00 Hora inicio Hora fin 22:0…" at bounding box center [884, 291] width 1192 height 174
click at [485, 249] on icon "button" at bounding box center [489, 247] width 14 height 14
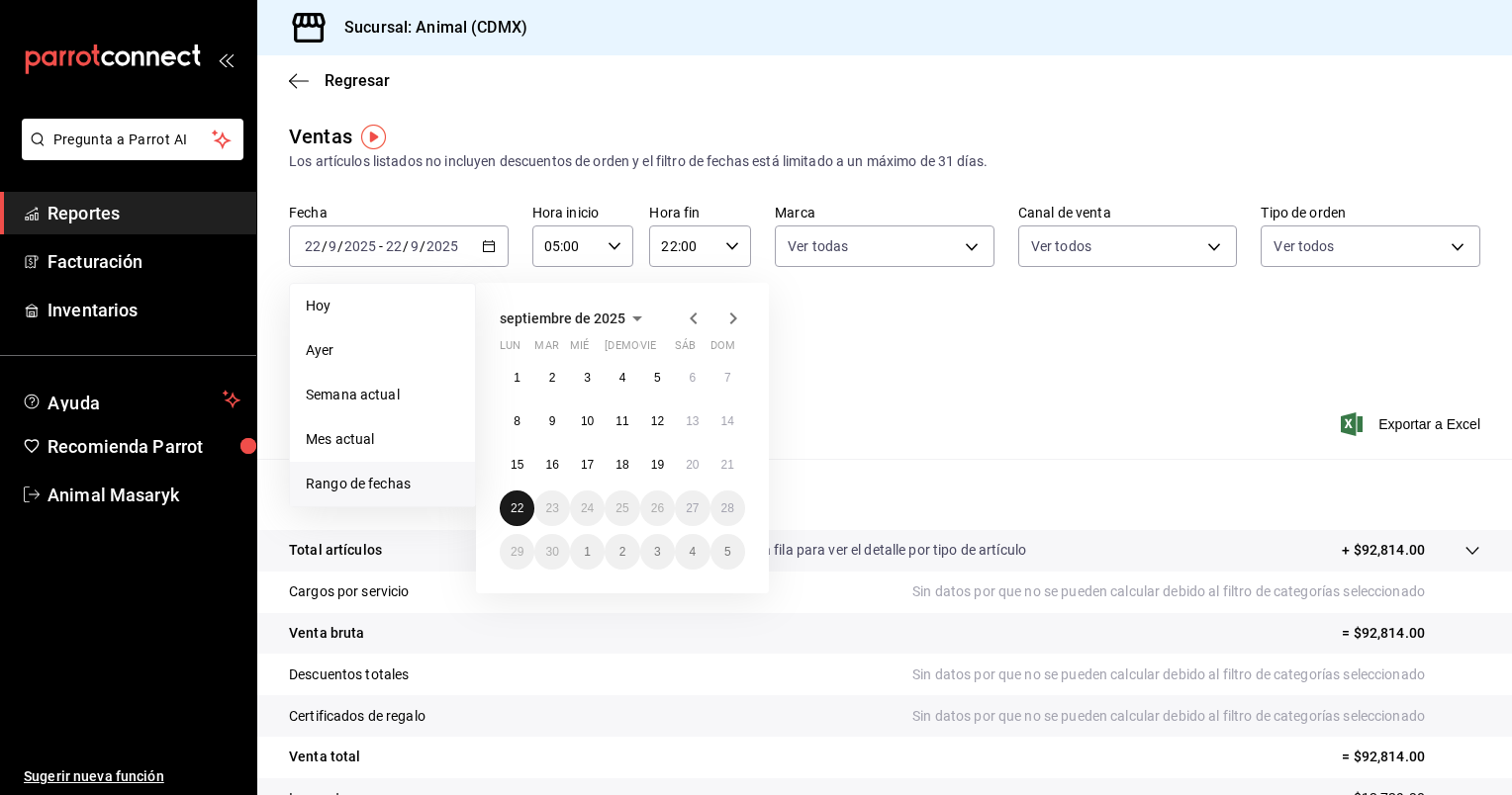
click at [515, 504] on abbr "22" at bounding box center [517, 509] width 13 height 14
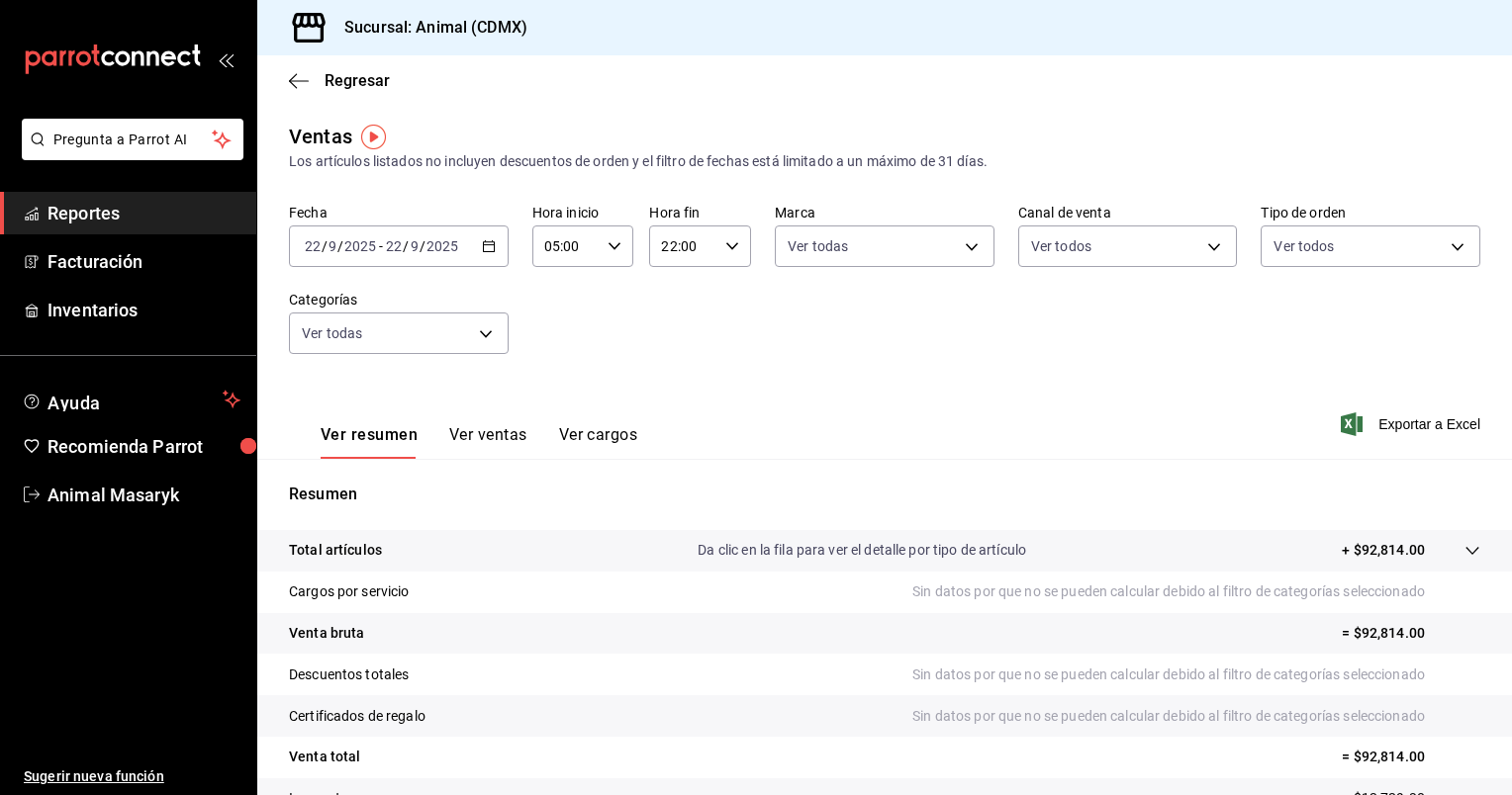
click at [731, 247] on icon "button" at bounding box center [733, 247] width 14 height 14
click at [666, 415] on button "23" at bounding box center [670, 407] width 43 height 40
click at [719, 320] on span "17" at bounding box center [721, 312] width 19 height 16
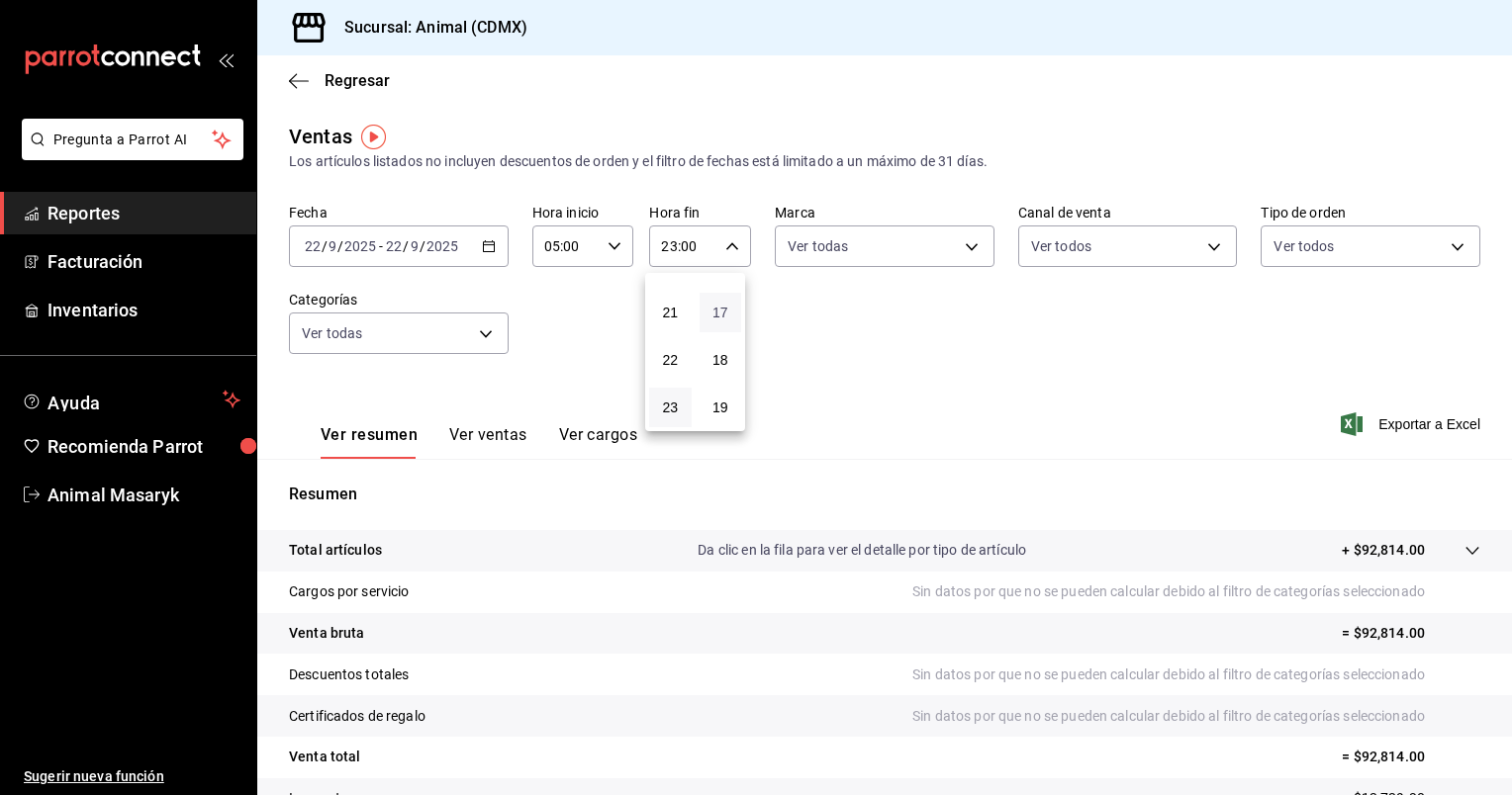
type input "23:17"
click at [885, 350] on div at bounding box center [756, 398] width 1512 height 795
click at [885, 350] on div "Fecha [DATE] [DATE] - [DATE] [DATE] Hora inicio 05:00 Hora inicio Hora fin 23:1…" at bounding box center [884, 291] width 1192 height 174
click at [1454, 419] on span "Exportar a Excel" at bounding box center [1412, 424] width 136 height 24
